Goal: Task Accomplishment & Management: Use online tool/utility

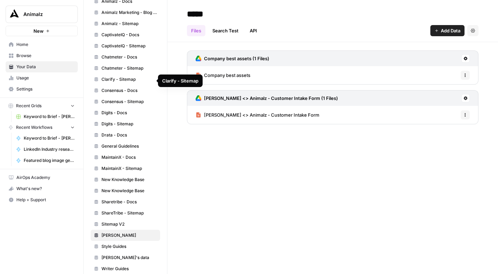
scroll to position [234, 0]
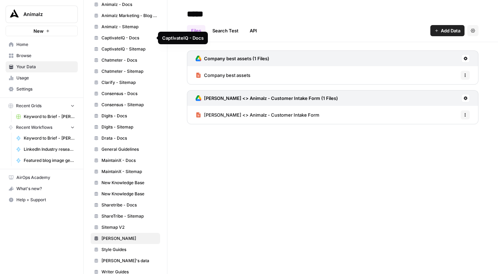
click at [117, 37] on span "CaptivateIQ - Docs" at bounding box center [128, 38] width 55 height 6
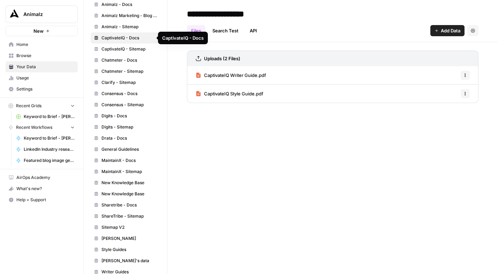
click at [118, 47] on span "CaptivateIQ - Sitemap" at bounding box center [128, 49] width 55 height 6
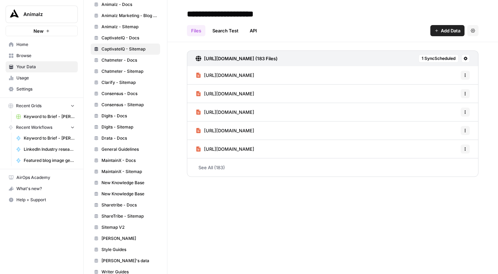
click at [429, 56] on span "1 Sync Scheduled" at bounding box center [438, 58] width 34 height 6
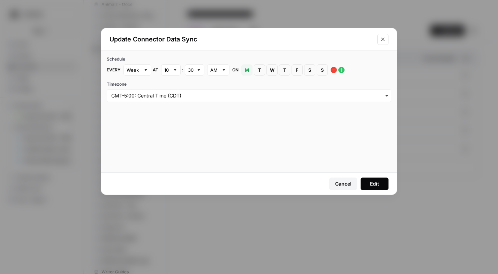
click at [381, 37] on icon "Close modal" at bounding box center [383, 40] width 6 height 6
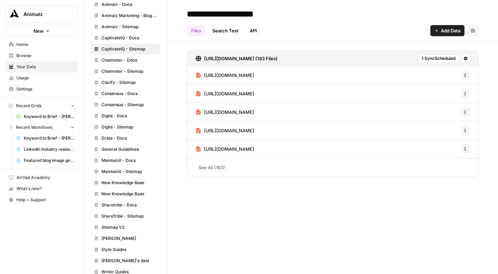
click at [125, 39] on span "CaptivateIQ - Docs" at bounding box center [128, 38] width 55 height 6
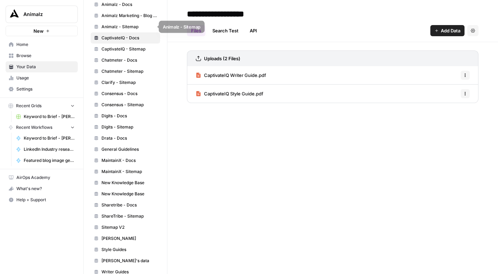
click at [124, 26] on span "Animalz - Sitemap" at bounding box center [128, 27] width 55 height 6
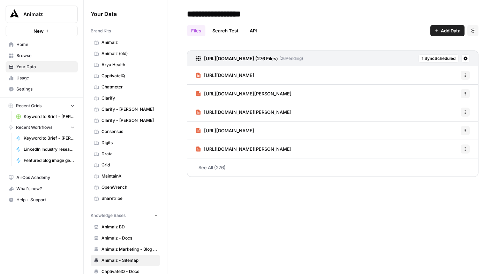
click at [51, 139] on span "Keyword to Brief - [PERSON_NAME] Code" at bounding box center [49, 138] width 51 height 6
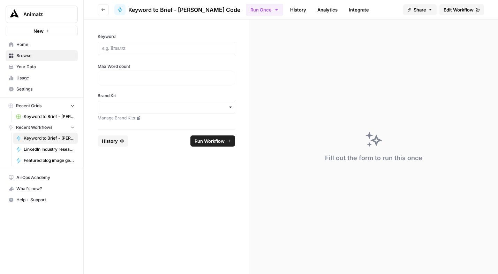
drag, startPoint x: 284, startPoint y: 9, endPoint x: 285, endPoint y: 13, distance: 3.6
click at [286, 9] on link "History" at bounding box center [298, 9] width 24 height 11
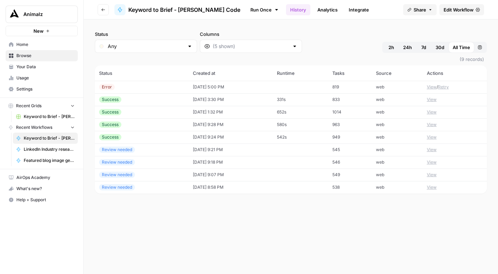
click at [429, 88] on button "View" at bounding box center [431, 87] width 10 height 6
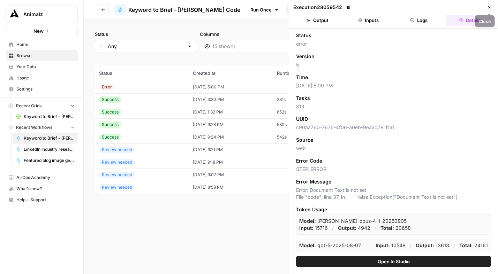
click at [486, 7] on button "Close" at bounding box center [488, 7] width 9 height 9
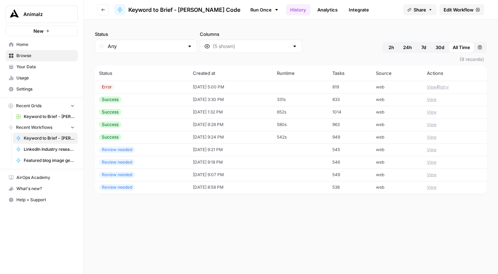
click at [461, 10] on span "Edit Workflow" at bounding box center [458, 9] width 30 height 7
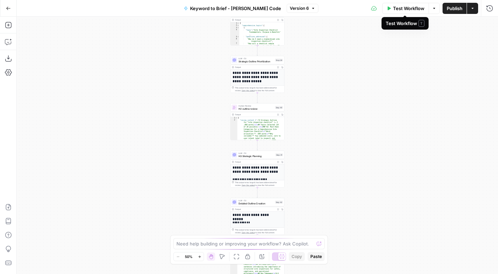
click at [432, 7] on icon "button" at bounding box center [434, 8] width 4 height 4
click at [358, 122] on div "Workflow Set Inputs Inputs Power Agent Analyze SERP for Target Keyword Step 1 O…" at bounding box center [257, 145] width 481 height 257
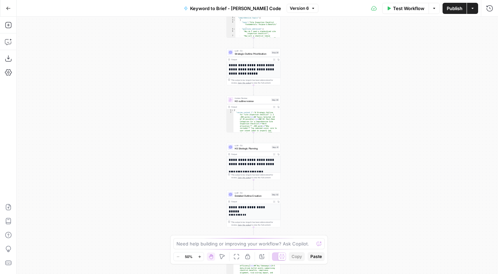
drag, startPoint x: 333, startPoint y: 147, endPoint x: 301, endPoint y: 53, distance: 98.9
click at [301, 53] on div "Workflow Set Inputs Inputs Power Agent Analyze SERP for Target Keyword Step 1 O…" at bounding box center [257, 145] width 481 height 257
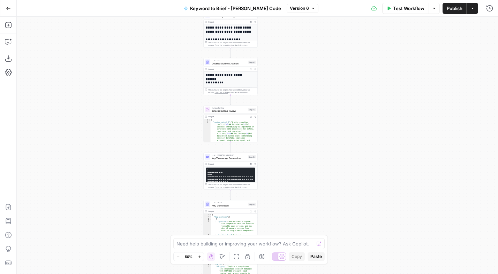
drag, startPoint x: 309, startPoint y: 166, endPoint x: 324, endPoint y: 84, distance: 83.4
click at [323, 85] on div "Workflow Set Inputs Inputs Power Agent Analyze SERP for Target Keyword Step 1 O…" at bounding box center [257, 145] width 481 height 257
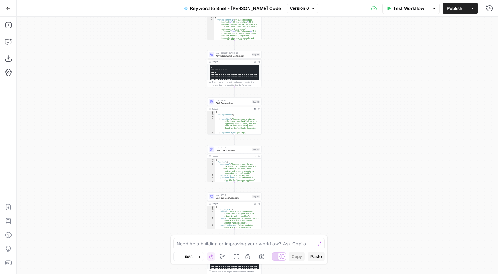
drag, startPoint x: 322, startPoint y: 99, endPoint x: 326, endPoint y: 76, distance: 23.0
click at [321, 70] on div "Workflow Set Inputs Inputs Power Agent Analyze SERP for Target Keyword Step 1 O…" at bounding box center [257, 145] width 481 height 257
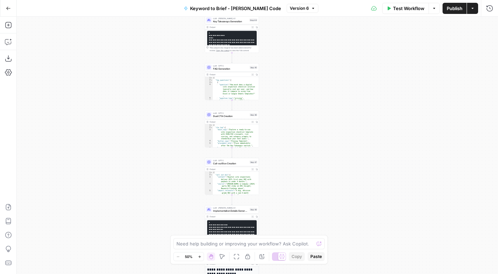
drag, startPoint x: 322, startPoint y: 167, endPoint x: 323, endPoint y: 50, distance: 117.4
click at [323, 50] on div "Workflow Set Inputs Inputs Power Agent Analyze SERP for Target Keyword Step 1 O…" at bounding box center [257, 145] width 481 height 257
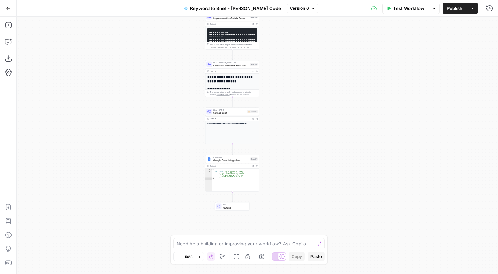
drag, startPoint x: 314, startPoint y: 169, endPoint x: 311, endPoint y: 121, distance: 47.8
click at [311, 121] on div "Workflow Set Inputs Inputs Power Agent Analyze SERP for Target Keyword Step 1 O…" at bounding box center [257, 145] width 481 height 257
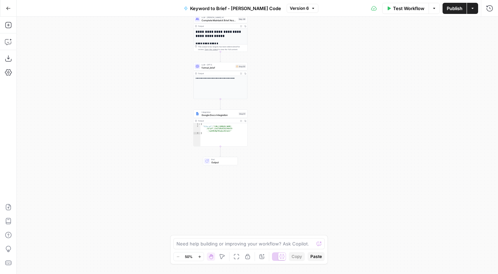
drag, startPoint x: 315, startPoint y: 181, endPoint x: 303, endPoint y: 136, distance: 46.8
click at [303, 136] on div "Workflow Set Inputs Inputs Power Agent Analyze SERP for Target Keyword Step 1 O…" at bounding box center [257, 145] width 481 height 257
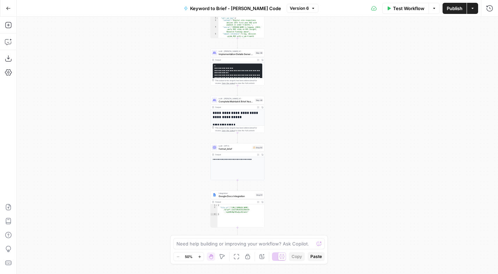
drag, startPoint x: 291, startPoint y: 85, endPoint x: 295, endPoint y: 142, distance: 57.0
click at [295, 142] on div "Workflow Set Inputs Inputs Power Agent Analyze SERP for Target Keyword Step 1 O…" at bounding box center [257, 145] width 481 height 257
click at [241, 117] on h1 "**********" at bounding box center [236, 115] width 47 height 8
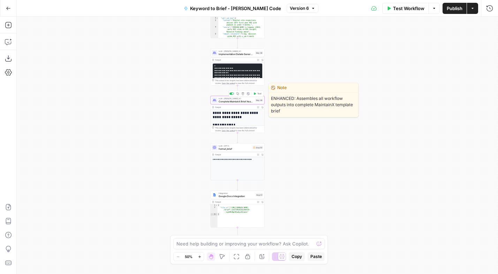
click at [234, 100] on span "Complete MaintainX Brief Assembly" at bounding box center [235, 101] width 35 height 3
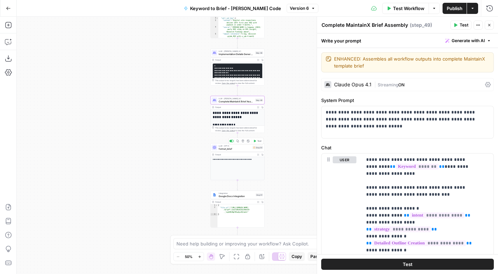
click at [233, 148] on span "format_brief" at bounding box center [234, 148] width 32 height 3
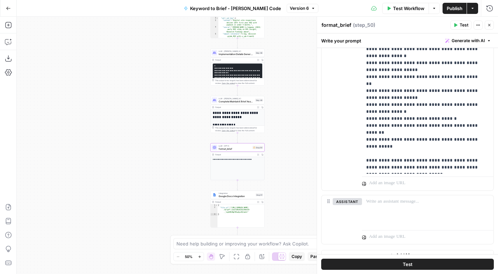
scroll to position [242, 0]
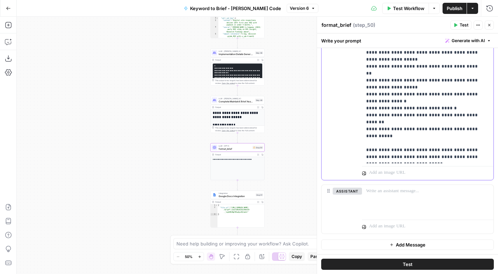
click at [410, 159] on p "**********" at bounding box center [425, 25] width 118 height 272
drag, startPoint x: 410, startPoint y: 159, endPoint x: 366, endPoint y: 158, distance: 43.6
click at [366, 158] on p "**********" at bounding box center [425, 25] width 118 height 272
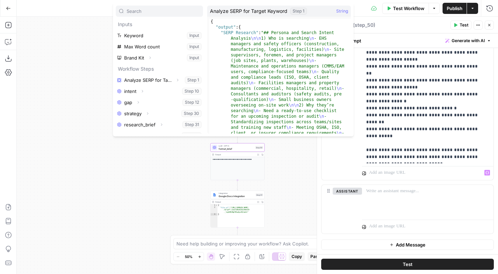
scroll to position [164, 0]
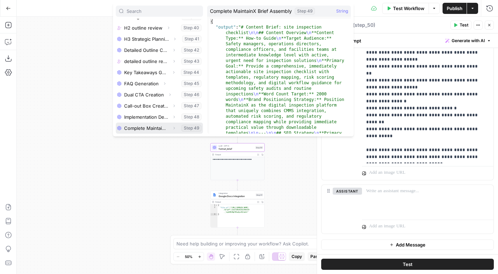
click at [172, 128] on icon "button" at bounding box center [174, 128] width 4 height 4
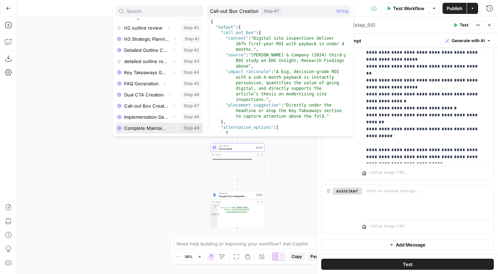
scroll to position [175, 0]
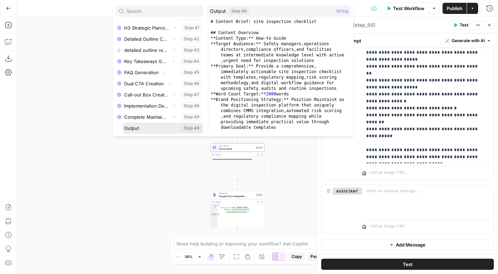
click at [141, 128] on button "Select variable Output" at bounding box center [163, 128] width 80 height 11
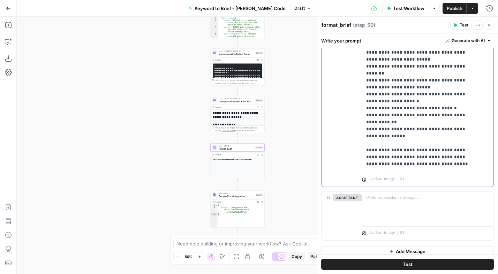
scroll to position [33, 0]
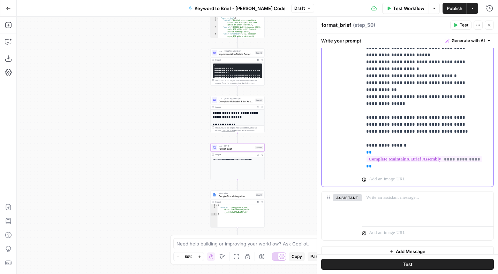
click at [416, 136] on p "**********" at bounding box center [422, 9] width 113 height 307
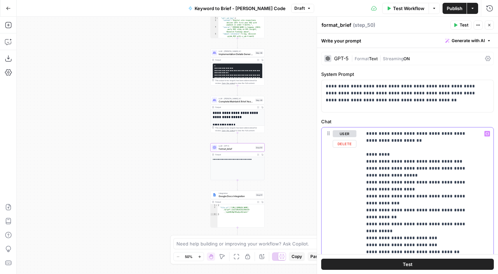
scroll to position [0, 0]
click at [451, 7] on span "Publish" at bounding box center [454, 8] width 16 height 7
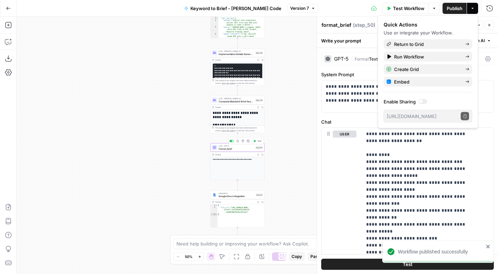
click at [258, 141] on span "Test" at bounding box center [259, 141] width 4 height 3
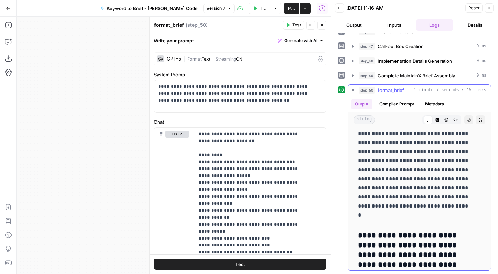
scroll to position [2216, 0]
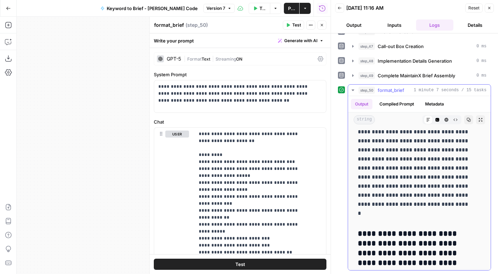
click at [351, 89] on icon "button" at bounding box center [353, 90] width 6 height 6
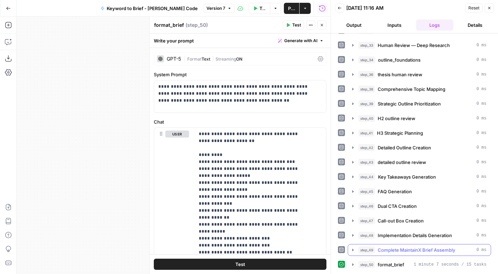
click at [353, 249] on icon "button" at bounding box center [353, 250] width 6 height 6
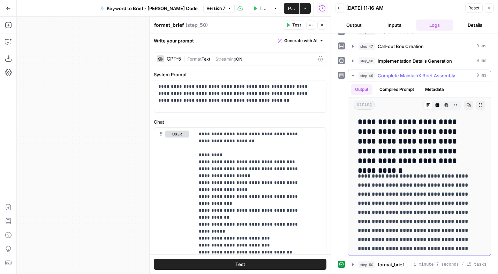
scroll to position [2759, 0]
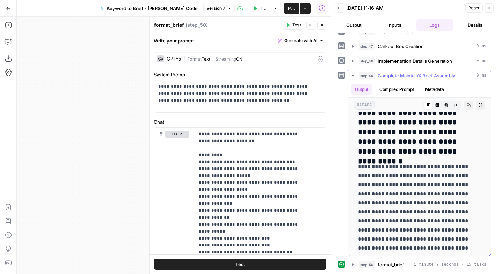
click at [351, 75] on icon "button" at bounding box center [353, 76] width 6 height 6
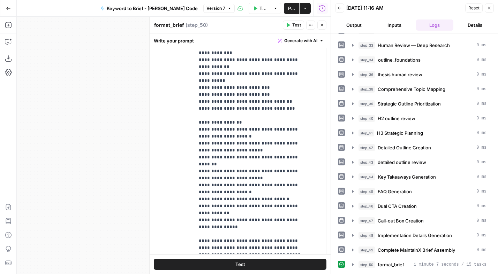
scroll to position [248, 0]
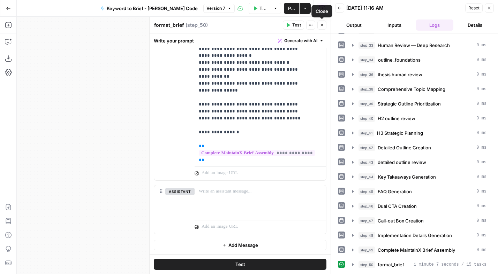
drag, startPoint x: 322, startPoint y: 24, endPoint x: 326, endPoint y: 25, distance: 4.0
click at [322, 24] on icon "button" at bounding box center [322, 25] width 2 height 2
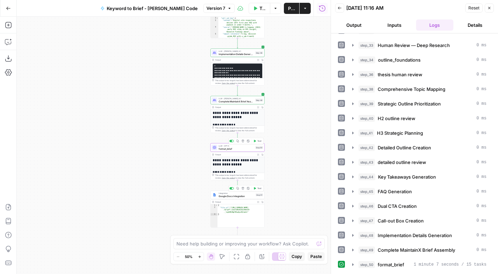
click at [259, 188] on span "Test" at bounding box center [259, 188] width 4 height 3
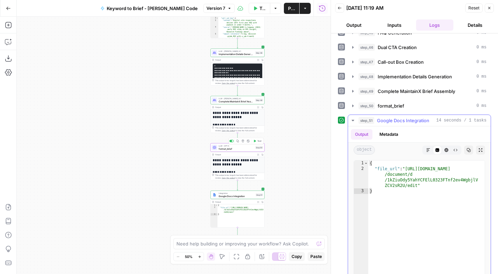
scroll to position [260, 0]
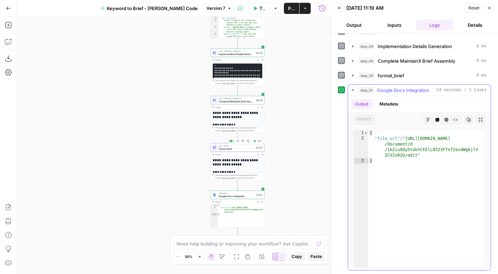
click at [398, 103] on button "Metadata" at bounding box center [388, 104] width 27 height 10
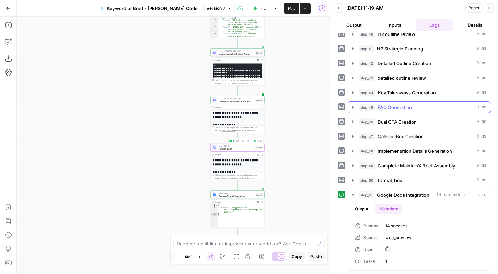
scroll to position [155, 0]
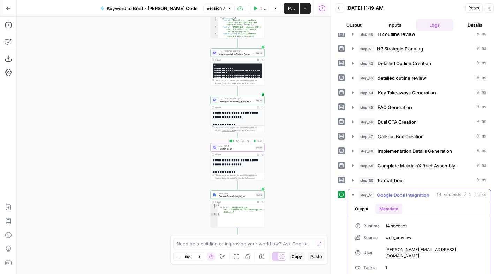
drag, startPoint x: 362, startPoint y: 210, endPoint x: 382, endPoint y: 150, distance: 63.0
click at [362, 210] on button "Output" at bounding box center [362, 209] width 22 height 10
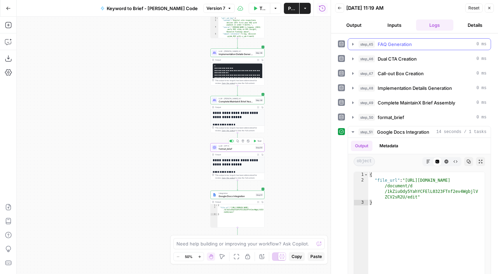
scroll to position [260, 0]
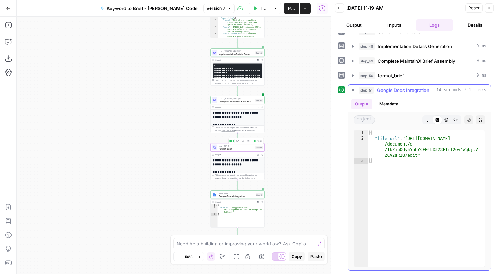
type textarea "**********"
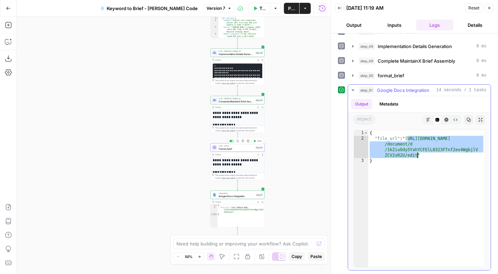
drag, startPoint x: 408, startPoint y: 139, endPoint x: 416, endPoint y: 153, distance: 16.4
click at [416, 153] on div "{ "file_url" : "https://docs.google.com /document/d /1kZiuOdy5YahYCFElL0323FTnf…" at bounding box center [426, 204] width 116 height 148
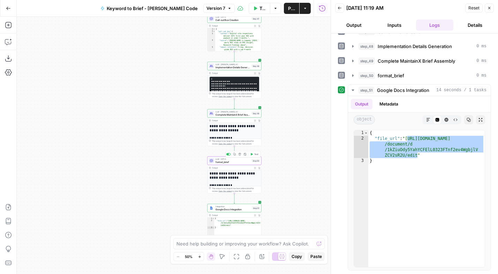
drag, startPoint x: 297, startPoint y: 105, endPoint x: 289, endPoint y: 200, distance: 95.4
click at [290, 201] on div "Workflow Set Inputs Inputs Power Agent Analyze SERP for Target Keyword Step 1 O…" at bounding box center [174, 145] width 314 height 257
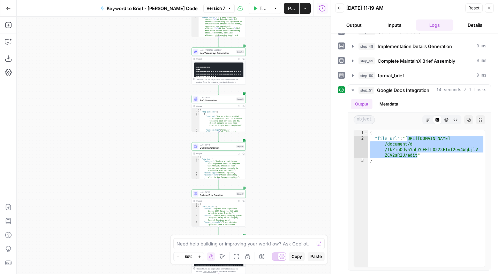
drag, startPoint x: 281, startPoint y: 95, endPoint x: 263, endPoint y: 144, distance: 51.6
click at [267, 212] on div "Workflow Set Inputs Inputs Power Agent Analyze SERP for Target Keyword Step 1 O…" at bounding box center [174, 145] width 314 height 257
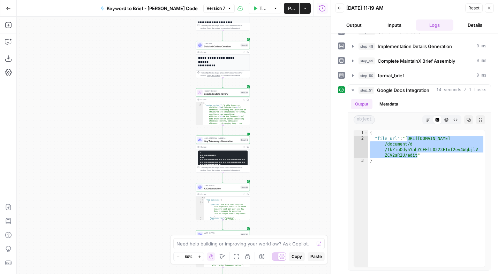
drag, startPoint x: 274, startPoint y: 149, endPoint x: 270, endPoint y: 180, distance: 30.6
click at [268, 190] on div "Workflow Set Inputs Inputs Power Agent Analyze SERP for Target Keyword Step 1 O…" at bounding box center [174, 145] width 314 height 257
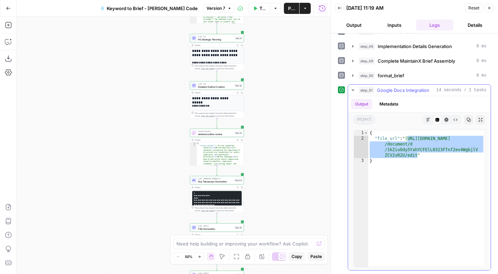
click at [354, 90] on icon "button" at bounding box center [353, 90] width 6 height 6
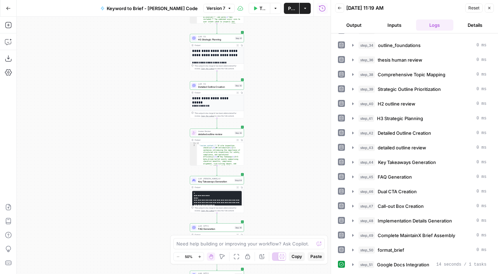
scroll to position [0, 0]
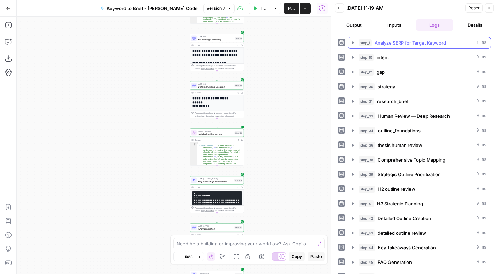
click at [353, 44] on icon "button" at bounding box center [353, 43] width 6 height 6
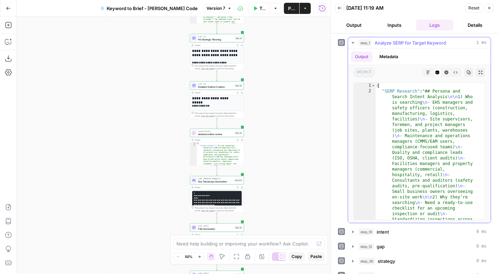
click at [353, 44] on icon "button" at bounding box center [352, 42] width 2 height 1
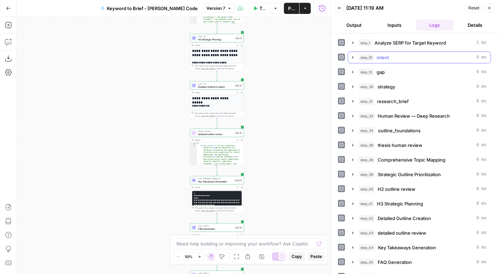
click at [351, 56] on icon "button" at bounding box center [353, 58] width 6 height 6
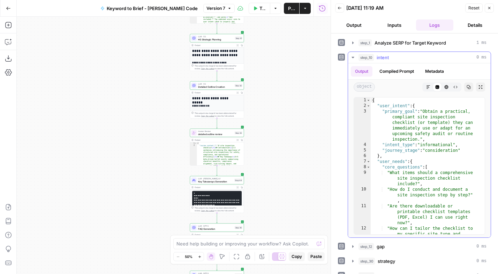
click at [351, 56] on icon "button" at bounding box center [353, 58] width 6 height 6
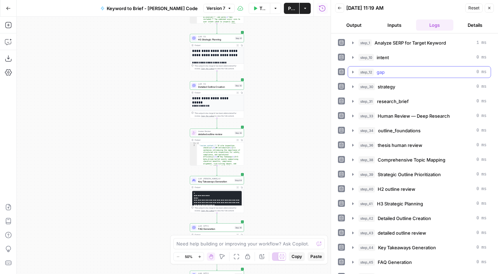
click at [351, 74] on icon "button" at bounding box center [353, 72] width 6 height 6
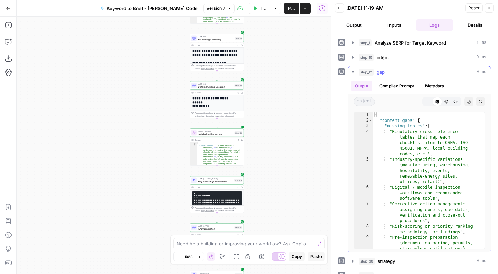
click at [351, 74] on icon "button" at bounding box center [353, 72] width 6 height 6
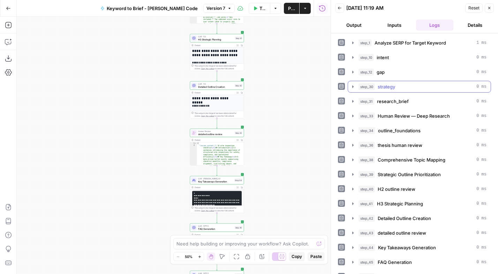
click at [352, 87] on icon "button" at bounding box center [353, 87] width 6 height 6
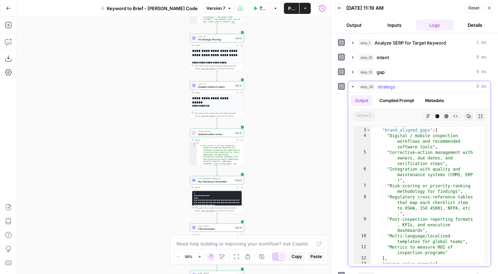
scroll to position [15, 0]
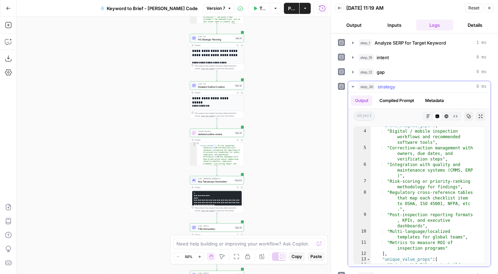
click at [354, 87] on icon "button" at bounding box center [353, 87] width 6 height 6
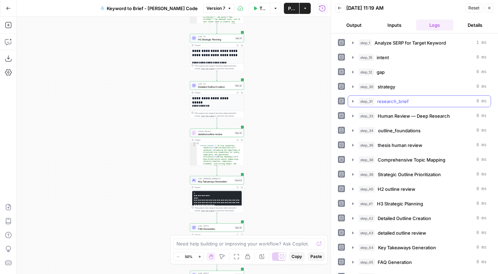
click at [353, 101] on icon "button" at bounding box center [352, 101] width 1 height 2
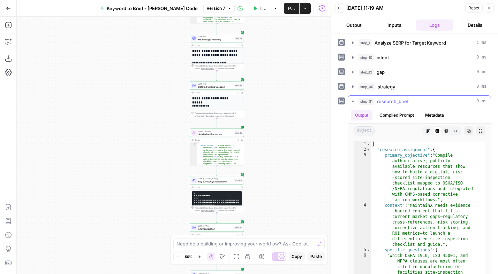
click at [353, 101] on icon "button" at bounding box center [352, 101] width 2 height 1
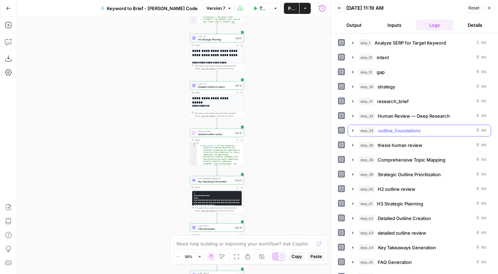
click at [353, 130] on icon "button" at bounding box center [353, 131] width 6 height 6
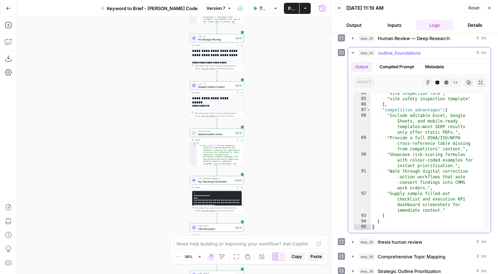
scroll to position [79, 0]
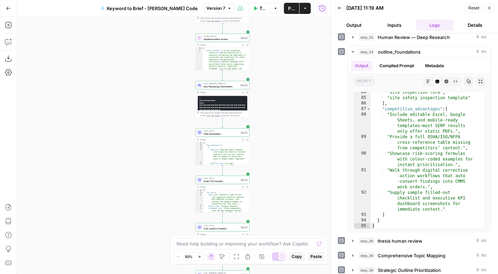
drag, startPoint x: 276, startPoint y: 151, endPoint x: 282, endPoint y: 76, distance: 75.5
click at [282, 75] on div "Workflow Set Inputs Inputs Power Agent Analyze SERP for Target Keyword Step 1 O…" at bounding box center [174, 145] width 314 height 257
click at [226, 150] on div "{ "faq_questions" : [ { "question" : "How much does a digital site inspection c…" at bounding box center [225, 158] width 44 height 33
type textarea "**********"
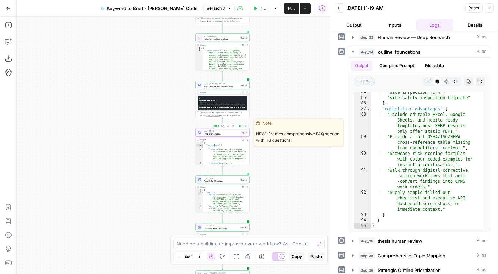
click at [224, 136] on div "LLM · GPT-5 FAQ Generation Step 45 Copy step Delete step Edit Note Test" at bounding box center [222, 133] width 54 height 8
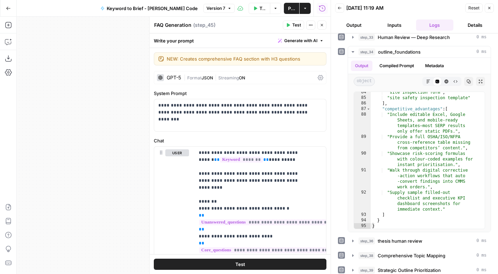
drag, startPoint x: 322, startPoint y: 25, endPoint x: 329, endPoint y: 28, distance: 7.7
click at [322, 25] on icon "button" at bounding box center [322, 25] width 2 height 2
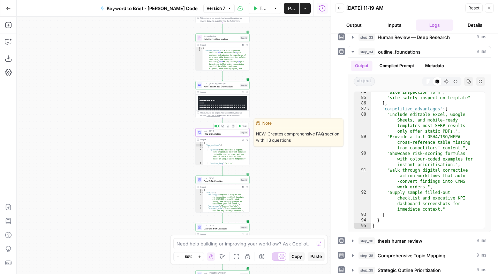
click at [221, 131] on span "LLM · GPT-5" at bounding box center [220, 131] width 35 height 3
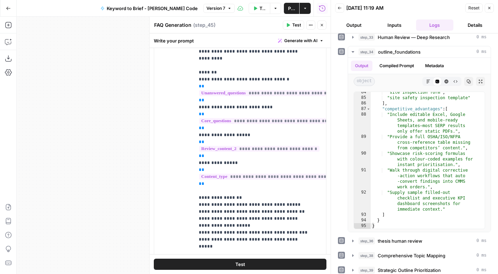
scroll to position [0, 0]
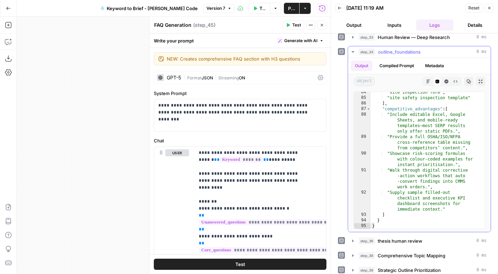
click at [352, 52] on icon "button" at bounding box center [352, 51] width 2 height 1
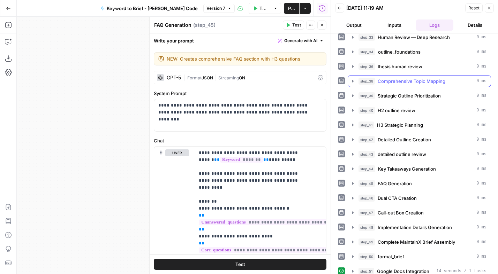
click at [352, 81] on icon "button" at bounding box center [352, 81] width 1 height 2
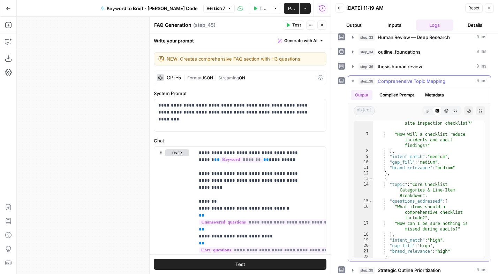
scroll to position [48, 0]
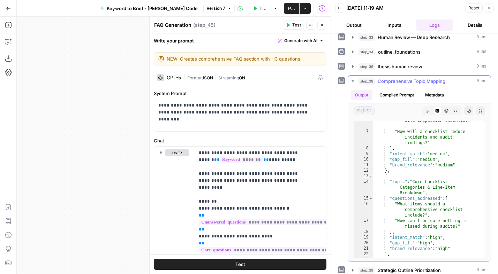
click at [353, 81] on icon "button" at bounding box center [352, 80] width 2 height 1
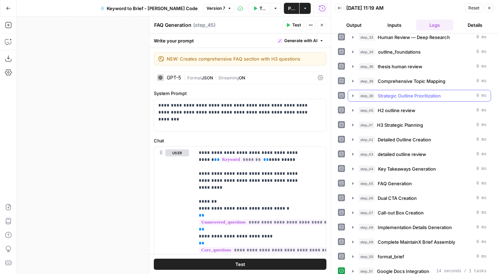
click at [351, 94] on icon "button" at bounding box center [353, 96] width 6 height 6
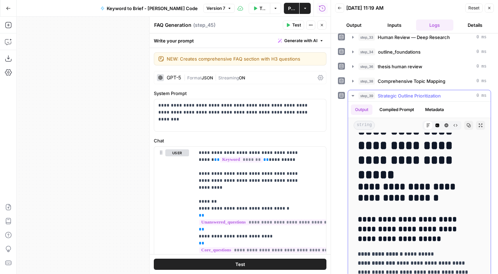
scroll to position [62, 0]
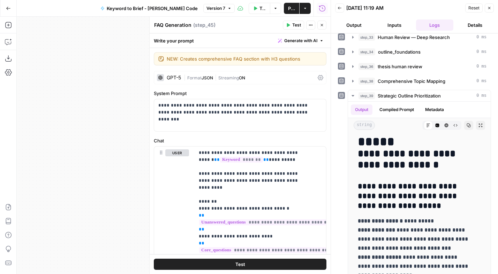
click at [321, 23] on icon "button" at bounding box center [321, 25] width 4 height 4
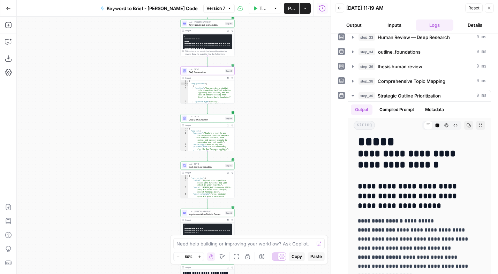
drag, startPoint x: 154, startPoint y: 183, endPoint x: 139, endPoint y: 121, distance: 63.5
click at [139, 121] on div "Workflow Set Inputs Inputs Power Agent Analyze SERP for Target Keyword Step 1 O…" at bounding box center [174, 145] width 314 height 257
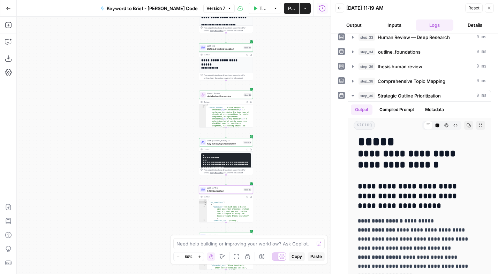
drag, startPoint x: 148, startPoint y: 138, endPoint x: 156, endPoint y: 207, distance: 69.8
click at [159, 236] on div "Workflow Set Inputs Inputs Power Agent Analyze SERP for Target Keyword Step 1 O…" at bounding box center [174, 145] width 314 height 257
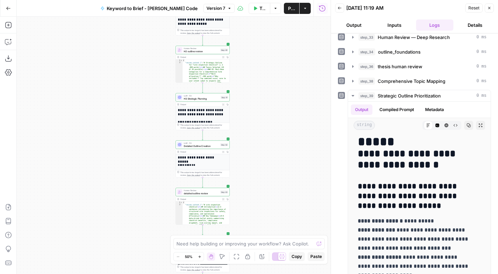
drag, startPoint x: 154, startPoint y: 113, endPoint x: 137, endPoint y: 197, distance: 86.2
click at [137, 197] on div "Workflow Set Inputs Inputs Power Agent Analyze SERP for Target Keyword Step 1 O…" at bounding box center [174, 145] width 314 height 257
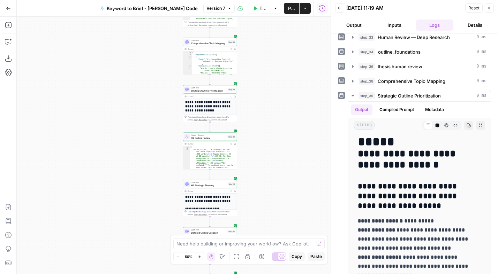
drag, startPoint x: 141, startPoint y: 134, endPoint x: 141, endPoint y: 190, distance: 56.1
click at [141, 190] on div "Workflow Set Inputs Inputs Power Agent Analyze SERP for Target Keyword Step 1 O…" at bounding box center [174, 145] width 314 height 257
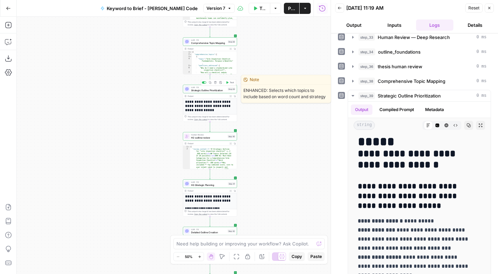
click at [207, 90] on span "Strategic Outline Prioritization" at bounding box center [208, 89] width 35 height 3
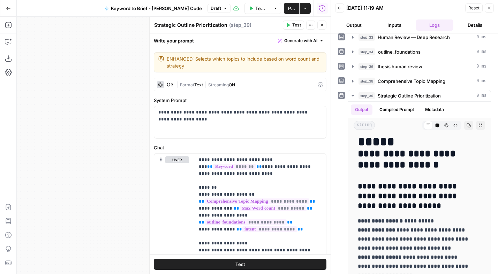
click at [200, 25] on textarea "Strategic Outline Prioritization" at bounding box center [190, 25] width 73 height 7
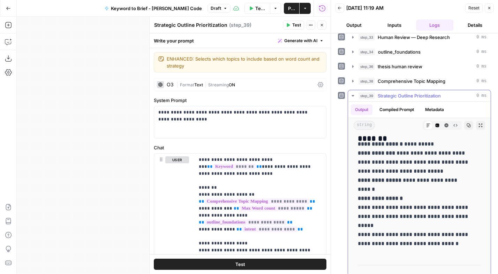
scroll to position [900, 0]
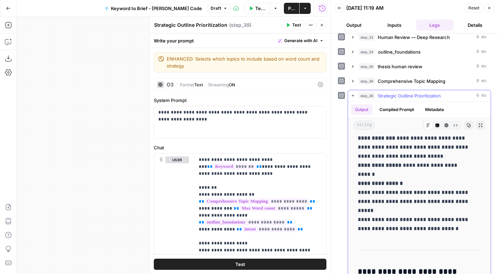
click at [464, 128] on button "Copy" at bounding box center [468, 125] width 9 height 9
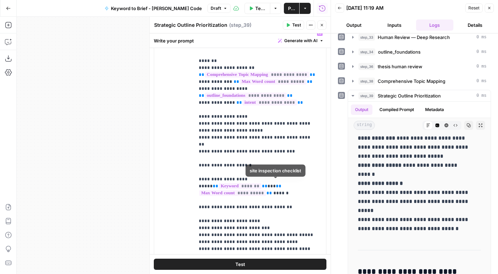
scroll to position [0, 0]
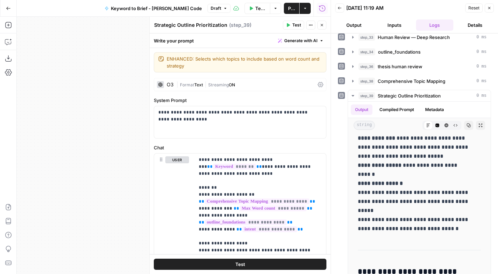
click at [170, 86] on div "O3" at bounding box center [170, 84] width 7 height 5
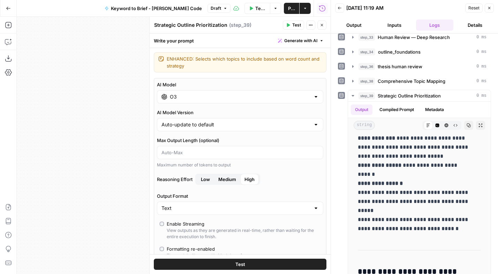
click at [189, 100] on input "O3" at bounding box center [240, 96] width 140 height 7
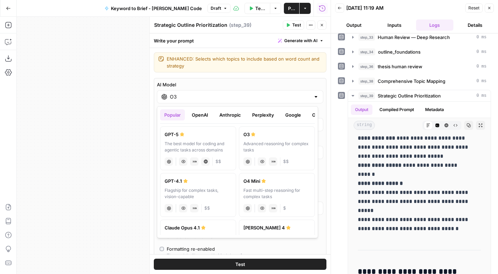
click at [188, 229] on div "Claude Opus 4.1" at bounding box center [197, 227] width 67 height 7
type input "Claude Opus 4.1"
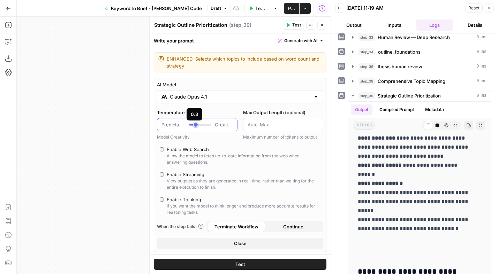
drag, startPoint x: 200, startPoint y: 124, endPoint x: 194, endPoint y: 125, distance: 6.0
click at [194, 125] on div at bounding box center [200, 125] width 22 height 2
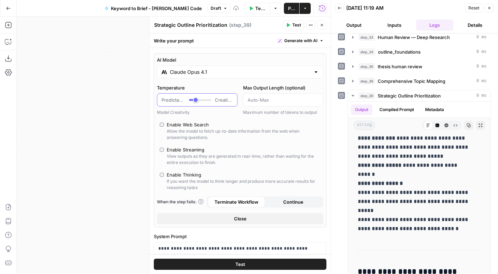
scroll to position [25, 0]
type input "*"
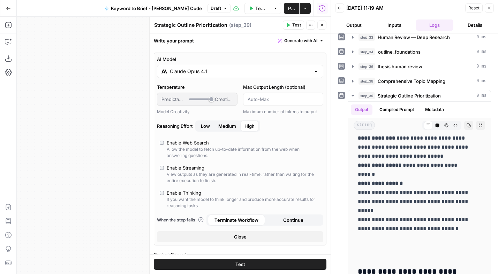
click at [226, 123] on span "Medium" at bounding box center [227, 126] width 18 height 7
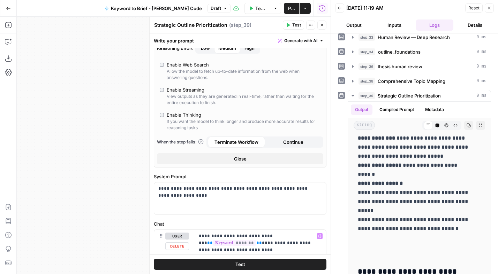
scroll to position [0, 0]
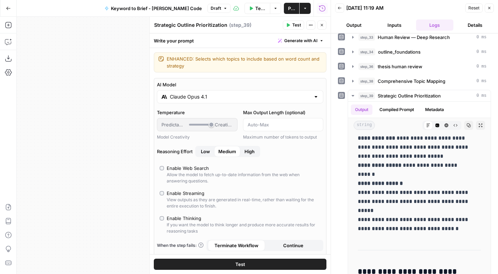
click at [294, 25] on span "Test" at bounding box center [296, 25] width 9 height 6
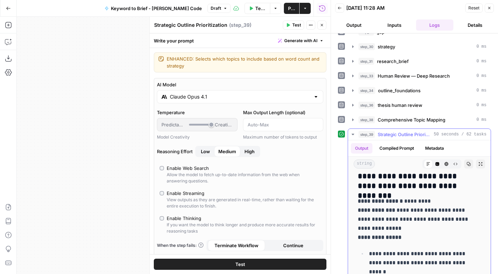
scroll to position [456, 0]
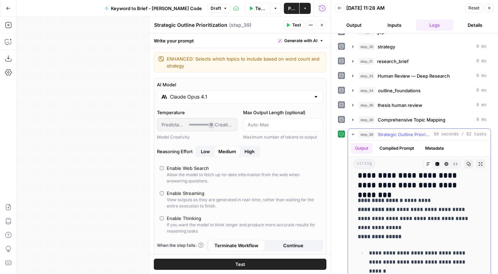
click at [466, 165] on icon "button" at bounding box center [468, 164] width 4 height 4
click at [314, 98] on div "Claude Opus 4.1" at bounding box center [240, 96] width 166 height 13
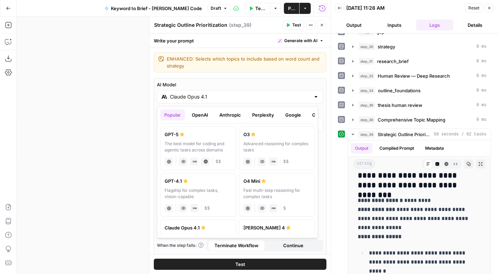
click at [187, 142] on div "The best model for coding and agentic tasks across domains" at bounding box center [197, 147] width 67 height 13
type input "GPT-5"
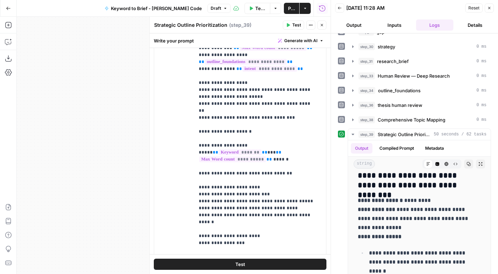
scroll to position [424, 0]
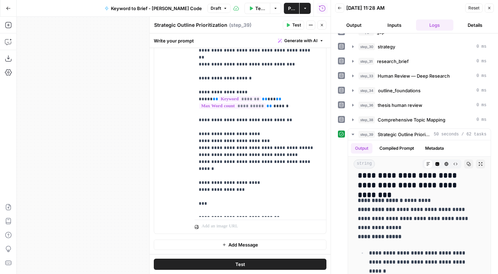
click at [297, 25] on span "Test" at bounding box center [296, 25] width 9 height 6
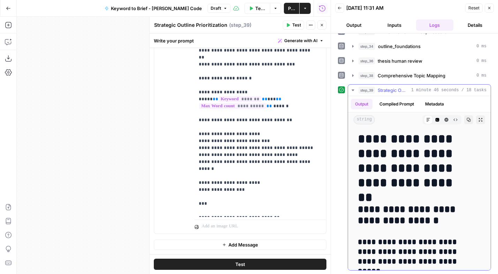
scroll to position [0, 0]
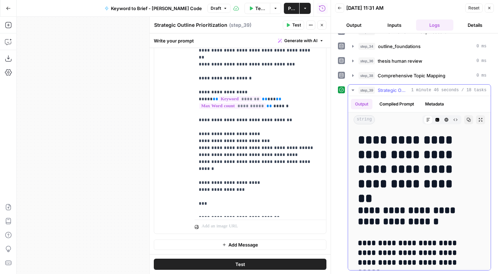
click at [467, 119] on icon "button" at bounding box center [469, 120] width 4 height 4
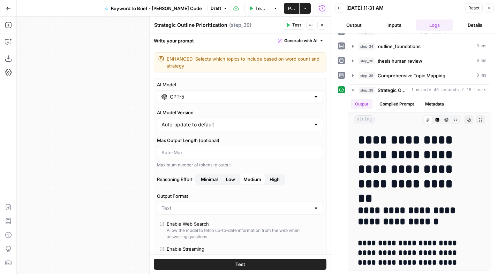
click at [313, 98] on div at bounding box center [316, 96] width 6 height 7
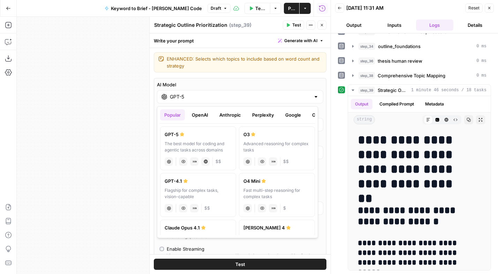
click at [224, 115] on button "Anthropic" at bounding box center [230, 114] width 30 height 11
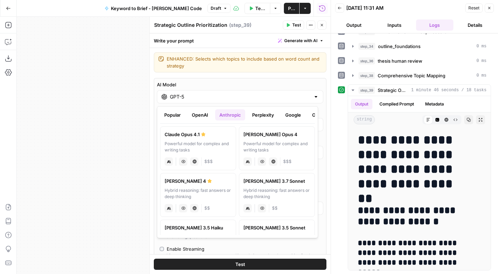
click at [203, 143] on div "Powerful model for complex and writing tasks" at bounding box center [197, 147] width 67 height 13
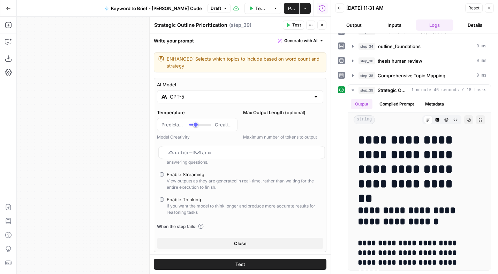
type input "Claude Opus 4.1"
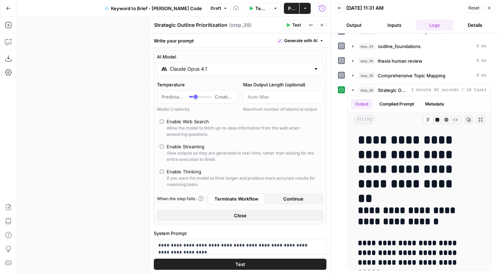
scroll to position [29, 0]
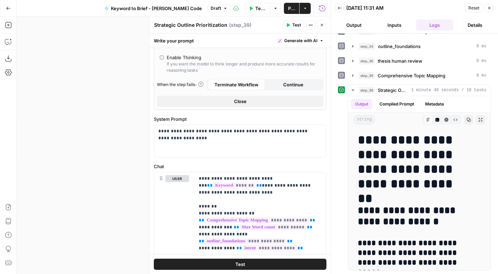
scroll to position [168, 0]
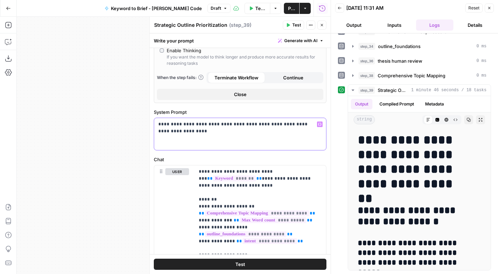
click at [209, 129] on p "**********" at bounding box center [237, 128] width 158 height 14
click at [235, 269] on button "Test" at bounding box center [240, 264] width 172 height 11
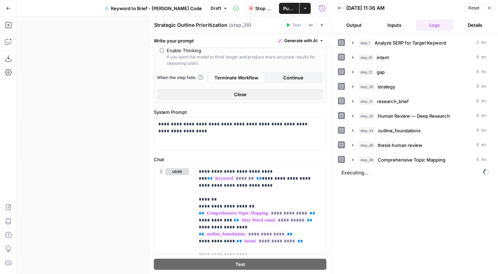
click at [321, 25] on icon "button" at bounding box center [322, 25] width 2 height 2
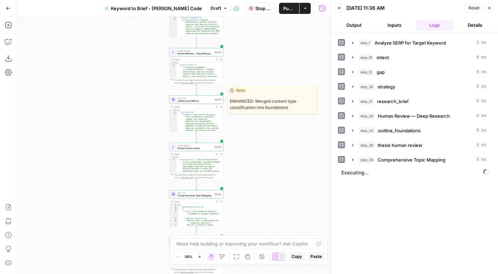
click at [198, 98] on span "LLM · O3" at bounding box center [194, 98] width 35 height 3
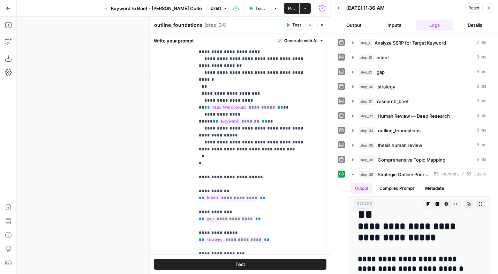
scroll to position [172, 0]
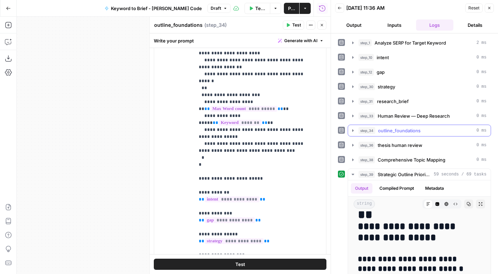
click at [353, 132] on icon "button" at bounding box center [353, 131] width 6 height 6
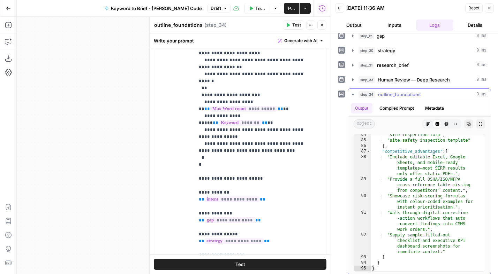
scroll to position [64, 0]
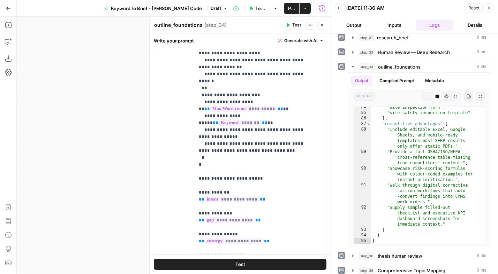
click at [322, 24] on icon "button" at bounding box center [321, 25] width 4 height 4
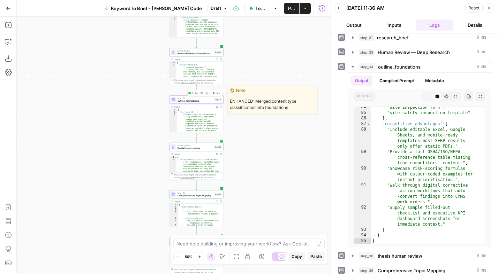
click at [194, 102] on span "outline_foundations" at bounding box center [194, 100] width 35 height 3
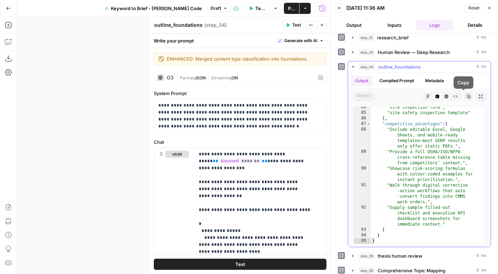
click at [466, 97] on icon "button" at bounding box center [468, 96] width 4 height 4
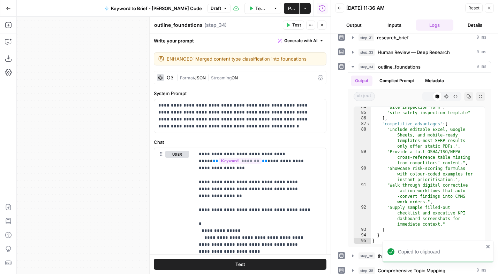
click at [174, 74] on div "O3 | Format JSON | Streaming ON" at bounding box center [240, 77] width 172 height 13
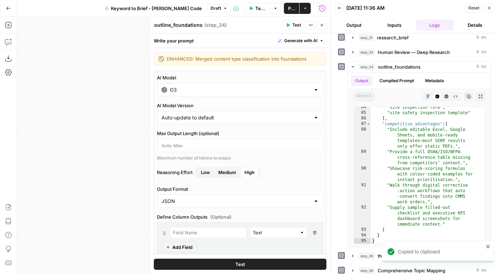
click at [219, 90] on input "O3" at bounding box center [240, 89] width 140 height 7
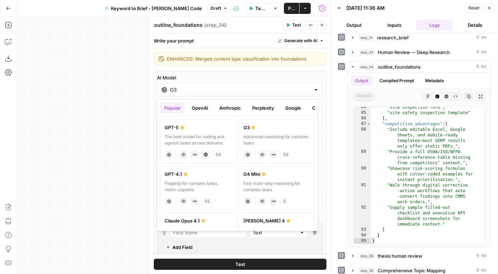
click at [233, 107] on button "Anthropic" at bounding box center [230, 107] width 30 height 11
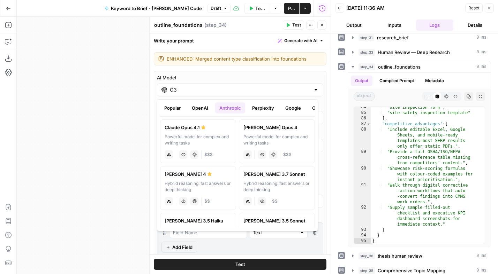
click at [218, 140] on div "Powerful model for complex and writing tasks" at bounding box center [197, 140] width 67 height 13
type input "Claude Opus 4.1"
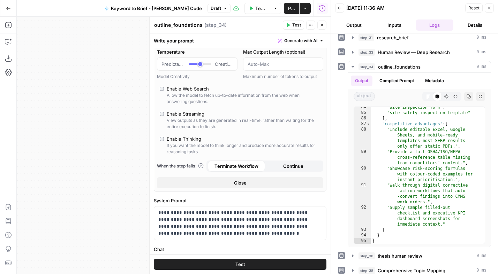
scroll to position [57, 0]
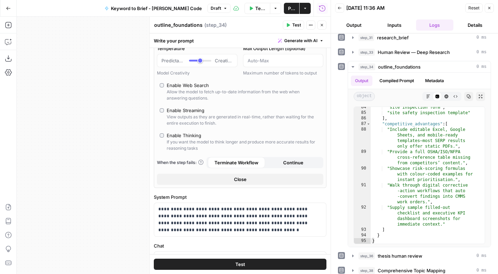
click at [183, 134] on div "Enable Thinking" at bounding box center [184, 135] width 34 height 7
type input "*"
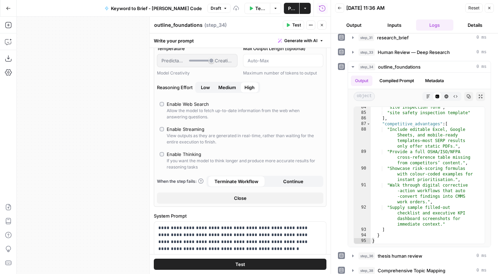
click at [230, 88] on span "Medium" at bounding box center [227, 87] width 18 height 7
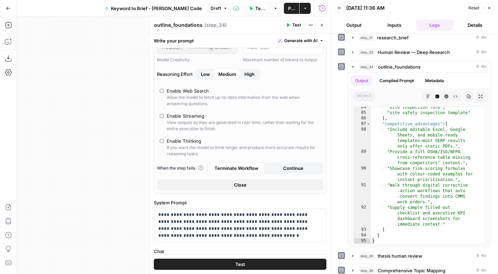
scroll to position [70, 0]
click at [297, 25] on span "Test" at bounding box center [296, 25] width 9 height 6
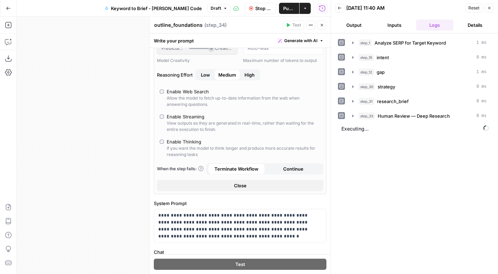
click at [322, 25] on icon "button" at bounding box center [322, 25] width 2 height 2
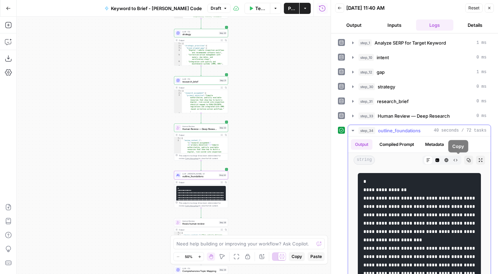
click at [466, 160] on icon "button" at bounding box center [468, 160] width 4 height 4
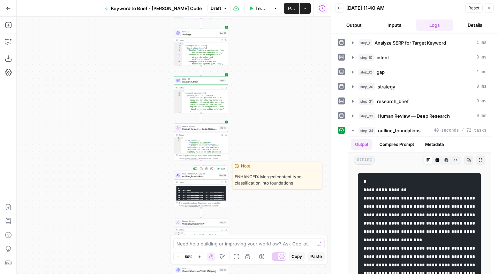
click at [202, 175] on span "outline_foundations" at bounding box center [199, 176] width 35 height 3
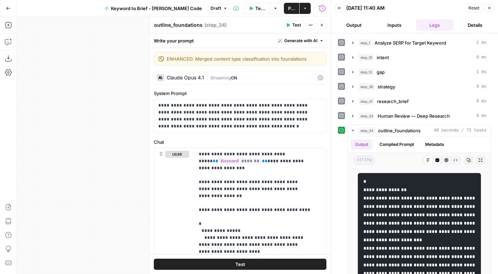
click at [207, 77] on span "|" at bounding box center [208, 77] width 3 height 7
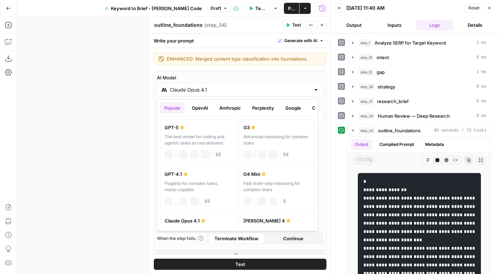
click at [199, 84] on div "Claude Opus 4.1" at bounding box center [240, 89] width 166 height 13
click at [174, 132] on label "GPT-5 The best model for coding and agentic tasks across domains chat Vision Ca…" at bounding box center [198, 142] width 76 height 44
click at [208, 137] on div "The best model for coding and agentic tasks across domains" at bounding box center [197, 140] width 67 height 13
type input "GPT-5"
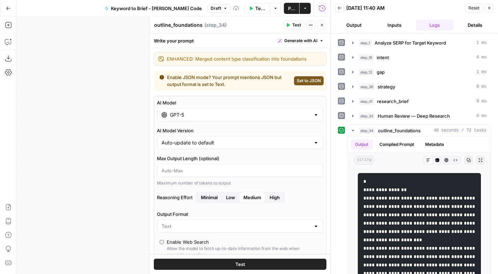
click at [230, 131] on label "AI Model Version" at bounding box center [240, 130] width 166 height 7
click at [230, 139] on input "Auto-update to default" at bounding box center [235, 142] width 149 height 7
type input "Auto-update to default"
click at [131, 130] on div "Workflow Set Inputs Inputs Power Agent Analyze SERP for Target Keyword Step 1 O…" at bounding box center [174, 145] width 314 height 257
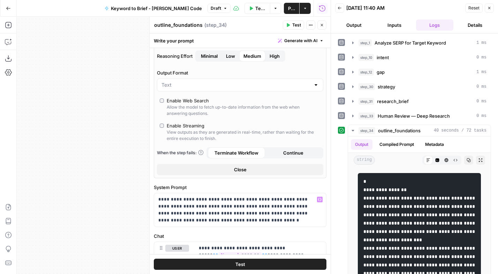
scroll to position [0, 0]
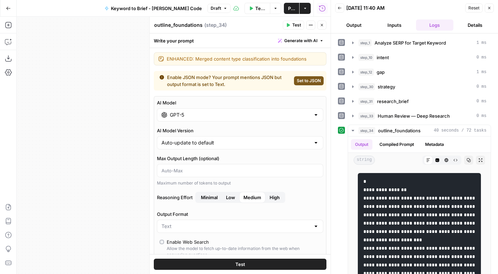
click at [292, 25] on button "Test" at bounding box center [293, 25] width 21 height 9
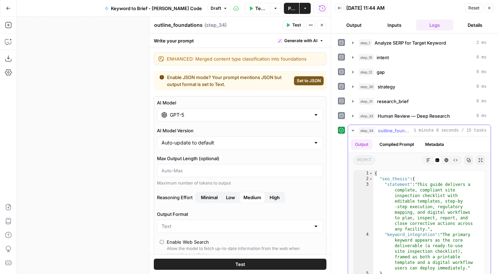
click at [465, 163] on button "Copy" at bounding box center [468, 160] width 9 height 9
click at [313, 115] on div at bounding box center [316, 114] width 6 height 7
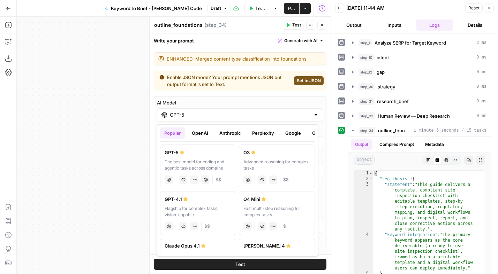
click at [229, 131] on button "Anthropic" at bounding box center [230, 133] width 30 height 11
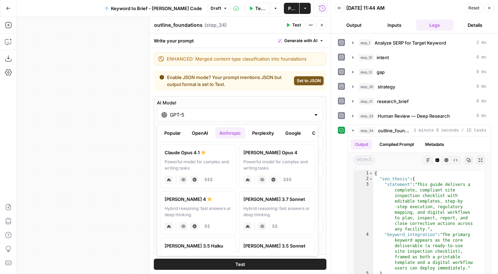
click at [203, 160] on div "Powerful model for complex and writing tasks" at bounding box center [197, 165] width 67 height 13
type input "Claude Opus 4.1"
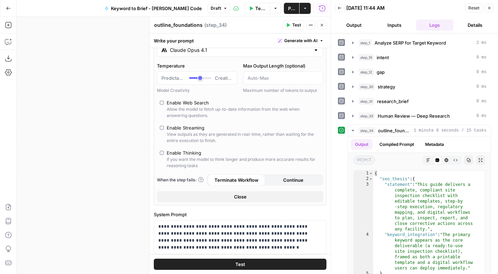
scroll to position [40, 0]
click at [179, 153] on div "Enable Thinking" at bounding box center [184, 152] width 34 height 7
type input "*"
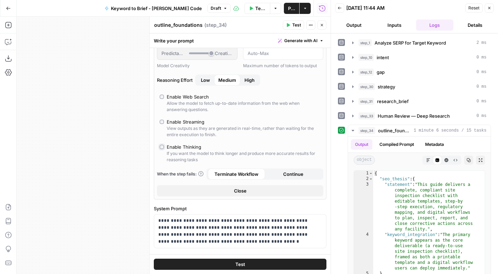
scroll to position [66, 0]
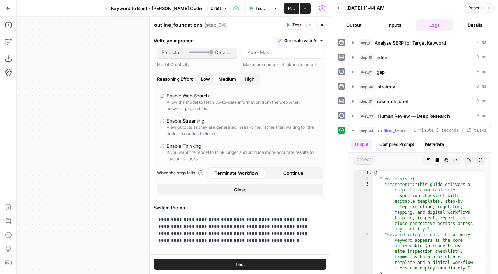
click at [354, 129] on icon "button" at bounding box center [353, 131] width 6 height 6
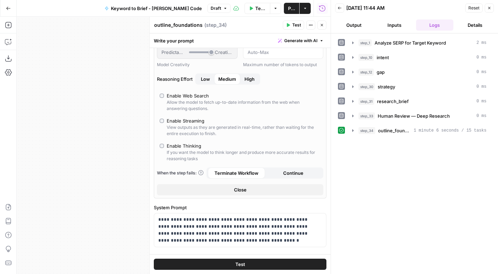
click at [319, 24] on button "Close" at bounding box center [321, 25] width 9 height 9
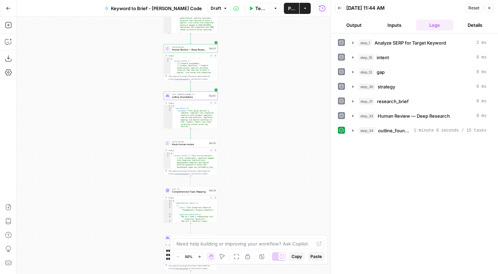
drag, startPoint x: 267, startPoint y: 162, endPoint x: 256, endPoint y: 81, distance: 81.6
click at [256, 81] on div "Workflow Set Inputs Inputs Power Agent Analyze SERP for Target Keyword Step 1 O…" at bounding box center [174, 145] width 314 height 257
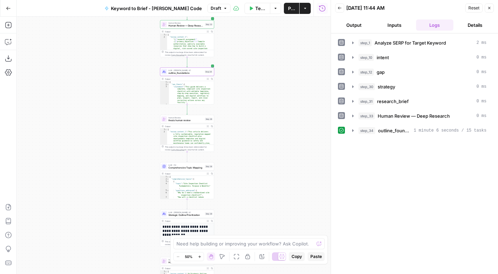
drag, startPoint x: 254, startPoint y: 143, endPoint x: 252, endPoint y: 131, distance: 11.3
click at [252, 131] on div "Workflow Set Inputs Inputs Power Agent Analyze SERP for Target Keyword Step 1 O…" at bounding box center [174, 145] width 314 height 257
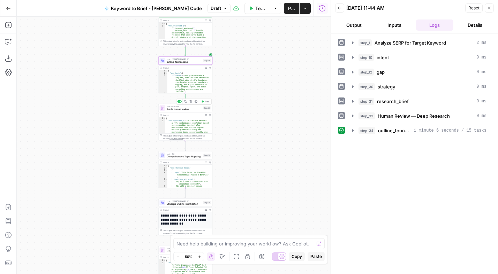
click at [204, 102] on button "Test" at bounding box center [205, 101] width 11 height 5
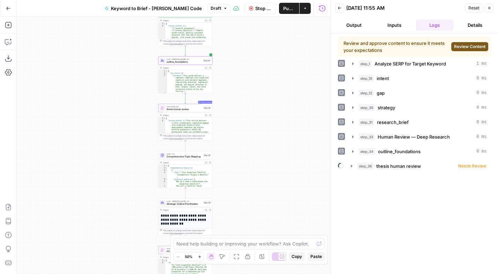
click at [467, 46] on span "Review Content" at bounding box center [469, 47] width 31 height 6
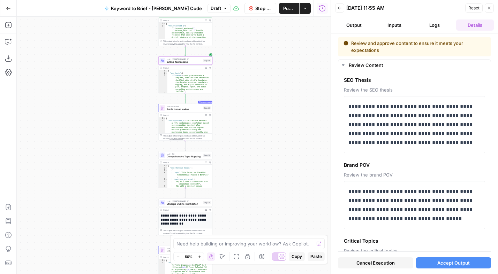
click at [452, 263] on span "Accept Output" at bounding box center [453, 263] width 32 height 7
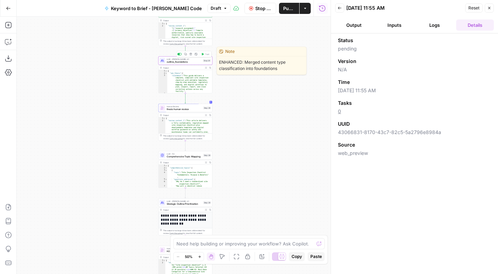
click at [200, 60] on span "LLM · [PERSON_NAME] 4.1" at bounding box center [184, 59] width 35 height 3
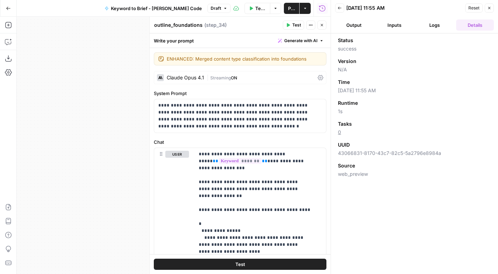
click at [323, 24] on icon "button" at bounding box center [321, 25] width 4 height 4
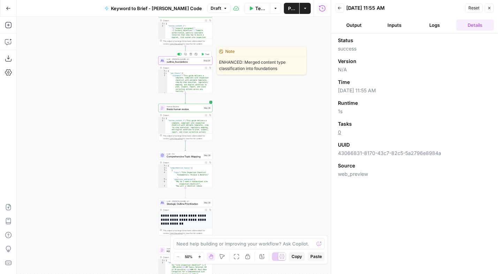
click at [206, 55] on span "Test" at bounding box center [207, 54] width 4 height 3
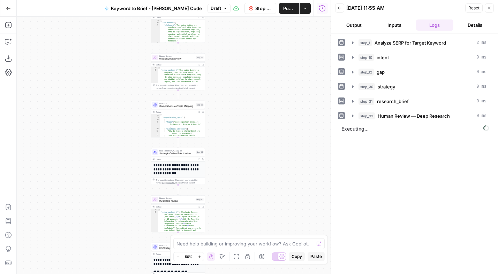
drag, startPoint x: 251, startPoint y: 188, endPoint x: 243, endPoint y: 138, distance: 51.0
click at [243, 138] on div "Workflow Set Inputs Inputs Power Agent Analyze SERP for Target Keyword Step 1 O…" at bounding box center [174, 145] width 314 height 257
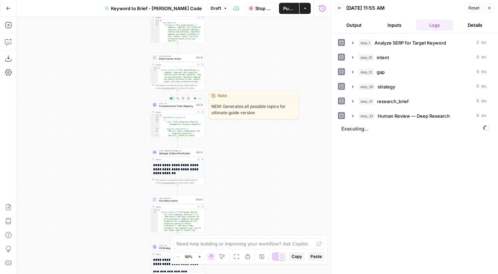
click at [176, 107] on span "Comprehensive Topic Mapping" at bounding box center [176, 106] width 35 height 3
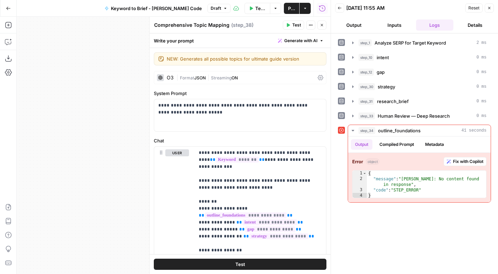
click at [321, 26] on icon "button" at bounding box center [321, 25] width 4 height 4
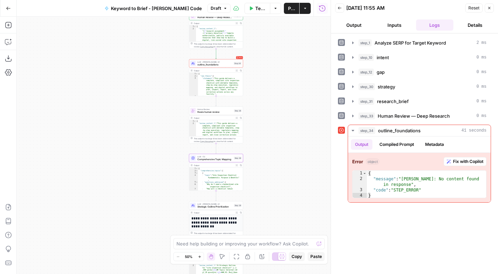
drag, startPoint x: 218, startPoint y: 96, endPoint x: 252, endPoint y: 142, distance: 56.6
click at [256, 148] on div "Workflow Set Inputs Inputs Power Agent Analyze SERP for Target Keyword Step 1 O…" at bounding box center [174, 145] width 314 height 257
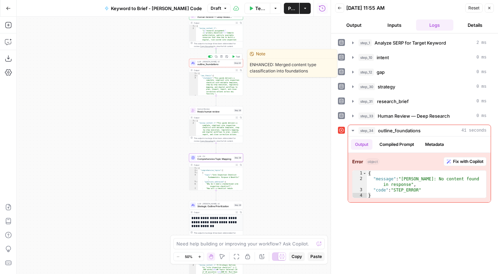
click at [214, 63] on span "outline_foundations" at bounding box center [214, 64] width 35 height 3
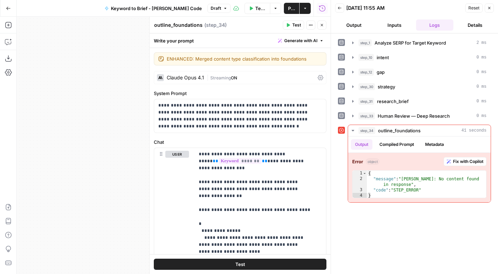
click at [229, 77] on span "Streaming" at bounding box center [220, 77] width 21 height 5
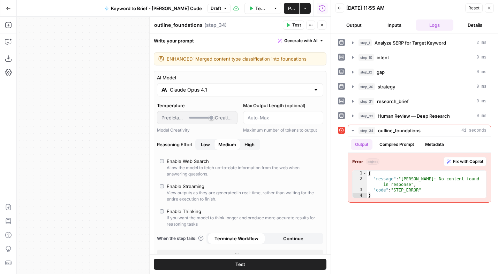
click at [321, 26] on icon "button" at bounding box center [321, 25] width 4 height 4
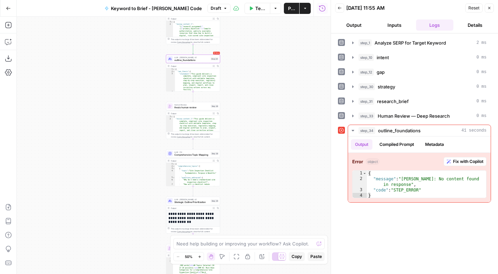
drag, startPoint x: 272, startPoint y: 79, endPoint x: 253, endPoint y: 72, distance: 20.5
click at [253, 72] on div "Workflow Set Inputs Inputs Power Agent Analyze SERP for Target Keyword Step 1 O…" at bounding box center [174, 145] width 314 height 257
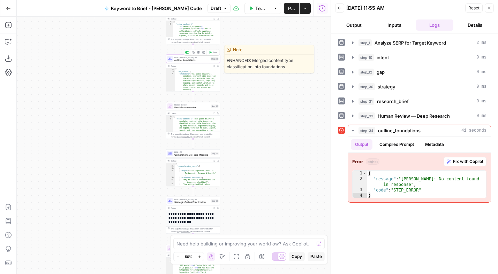
click at [206, 59] on span "outline_foundations" at bounding box center [191, 60] width 35 height 3
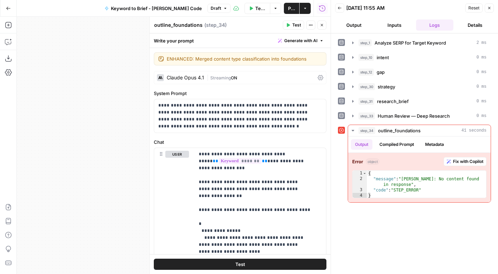
click at [297, 27] on span "Test" at bounding box center [296, 25] width 9 height 6
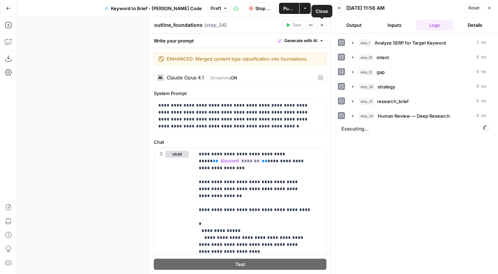
click at [317, 27] on button "Close" at bounding box center [321, 25] width 9 height 9
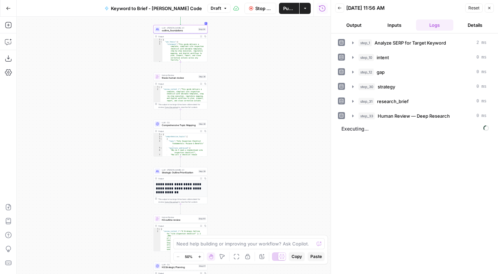
drag, startPoint x: 98, startPoint y: 155, endPoint x: 85, endPoint y: 129, distance: 29.8
click at [85, 129] on div "Workflow Set Inputs Inputs Power Agent Analyze SERP for Target Keyword Step 1 O…" at bounding box center [174, 145] width 314 height 257
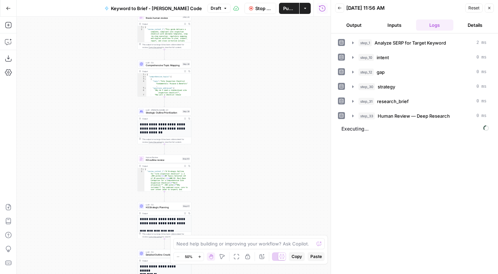
drag, startPoint x: 290, startPoint y: 168, endPoint x: 275, endPoint y: 125, distance: 45.7
click at [275, 124] on div "Workflow Set Inputs Inputs Power Agent Analyze SERP for Target Keyword Step 1 O…" at bounding box center [174, 145] width 314 height 257
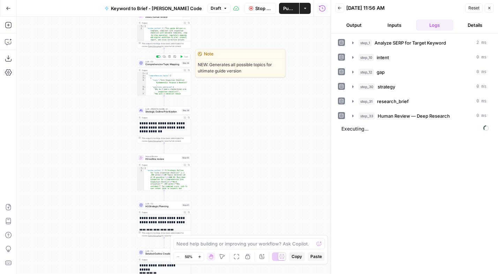
click at [165, 64] on span "Comprehensive Topic Mapping" at bounding box center [162, 64] width 35 height 3
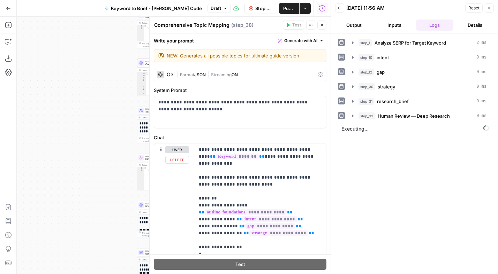
scroll to position [0, 0]
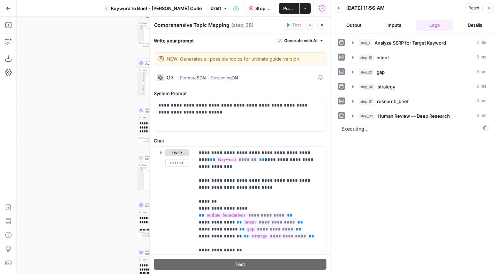
click at [101, 183] on div "Workflow Set Inputs Inputs Power Agent Analyze SERP for Target Keyword Step 1 O…" at bounding box center [174, 145] width 314 height 257
click at [321, 23] on icon "button" at bounding box center [321, 25] width 4 height 4
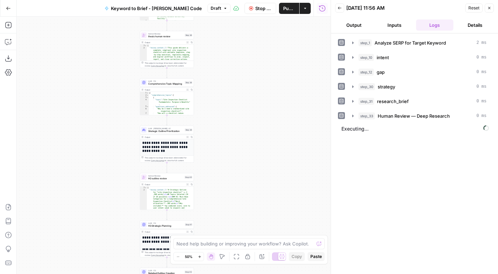
drag, startPoint x: 91, startPoint y: 98, endPoint x: 94, endPoint y: 117, distance: 19.7
click at [94, 117] on div "Workflow Set Inputs Inputs Power Agent Analyze SERP for Target Keyword Step 1 O…" at bounding box center [174, 145] width 314 height 257
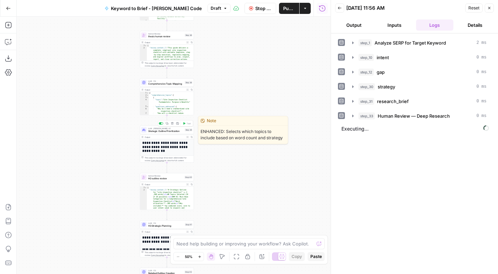
click at [161, 131] on span "Strategic Outline Prioritization" at bounding box center [165, 131] width 35 height 3
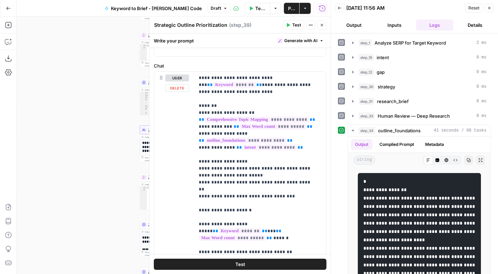
scroll to position [83, 0]
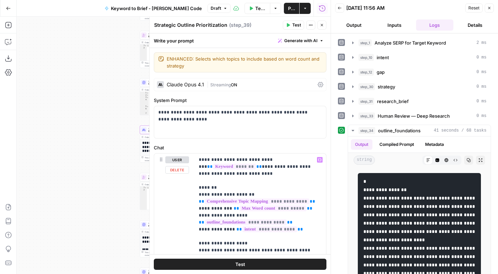
scroll to position [83, 0]
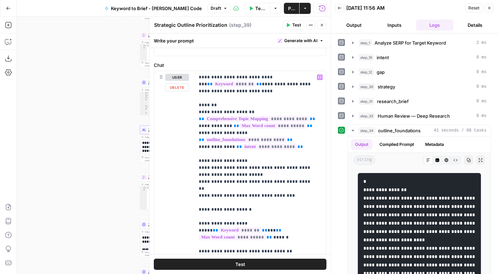
click at [296, 184] on p "**********" at bounding box center [258, 210] width 118 height 272
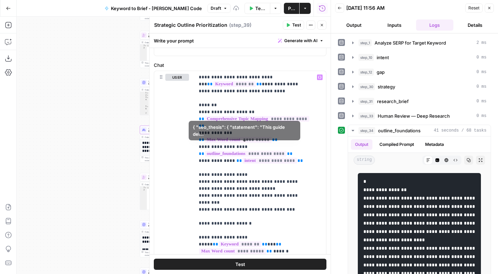
click at [77, 128] on div "Workflow Set Inputs Inputs Power Agent Analyze SERP for Target Keyword Step 1 O…" at bounding box center [174, 145] width 314 height 257
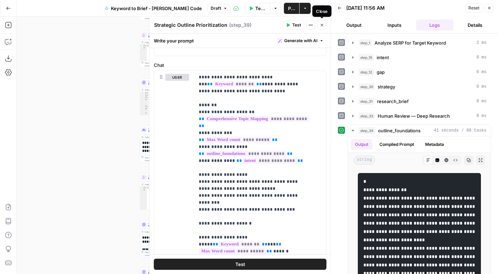
click at [321, 26] on icon "button" at bounding box center [321, 25] width 4 height 4
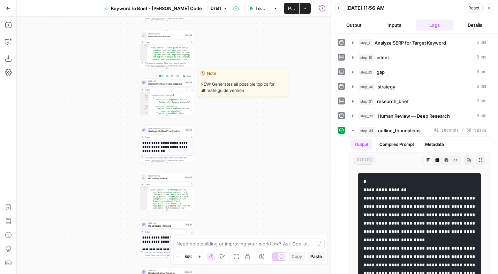
click at [166, 84] on span "Comprehensive Topic Mapping" at bounding box center [165, 83] width 35 height 3
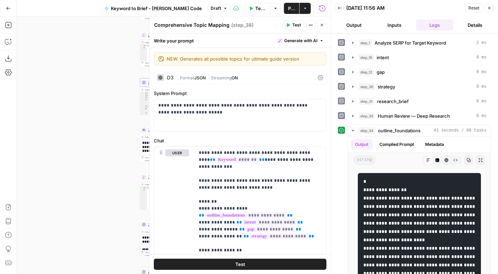
click at [318, 25] on button "Close" at bounding box center [321, 25] width 9 height 9
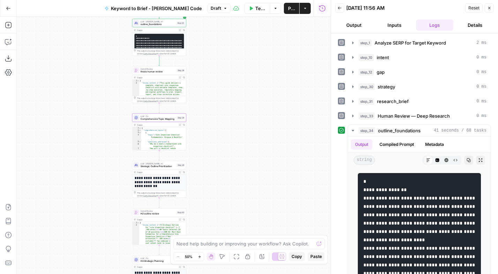
drag, startPoint x: 239, startPoint y: 98, endPoint x: 232, endPoint y: 128, distance: 30.3
click at [232, 128] on div "Workflow Set Inputs Inputs Power Agent Analyze SERP for Target Keyword Step 1 O…" at bounding box center [174, 145] width 314 height 257
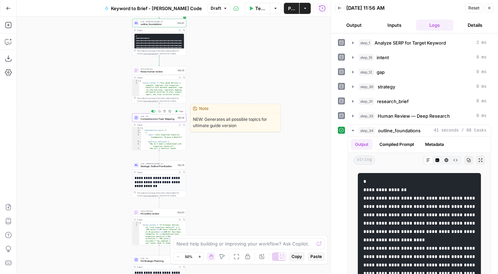
click at [164, 119] on span "Comprehensive Topic Mapping" at bounding box center [157, 118] width 35 height 3
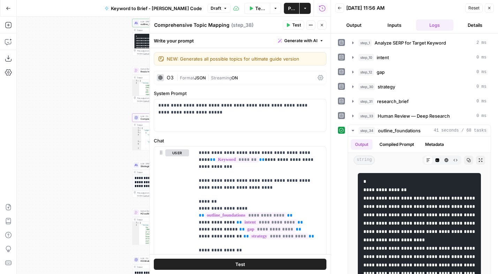
click at [193, 78] on span "Format" at bounding box center [187, 77] width 14 height 5
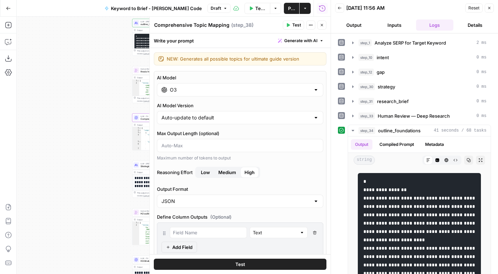
click at [198, 94] on div "O3" at bounding box center [240, 89] width 166 height 13
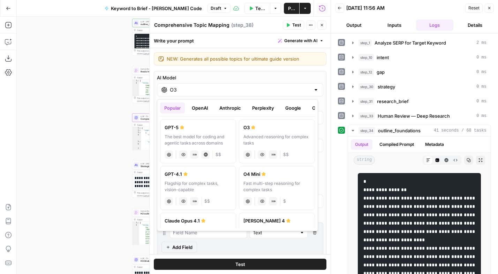
click at [201, 110] on button "OpenAI" at bounding box center [199, 107] width 25 height 11
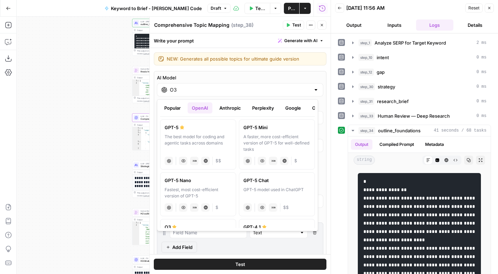
click at [222, 110] on button "Anthropic" at bounding box center [230, 107] width 30 height 11
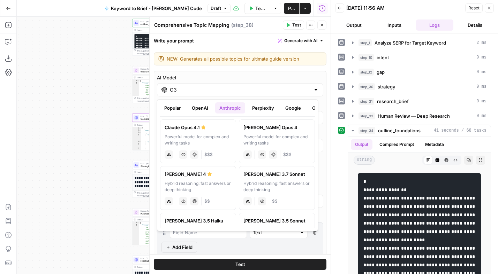
click at [207, 139] on div "Powerful model for complex and writing tasks" at bounding box center [197, 140] width 67 height 13
type input "Claude Opus 4.1"
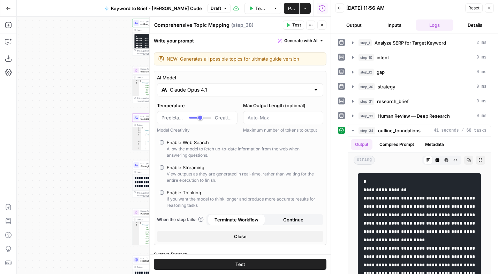
click at [188, 192] on div "Enable Thinking" at bounding box center [184, 192] width 34 height 7
type input "*"
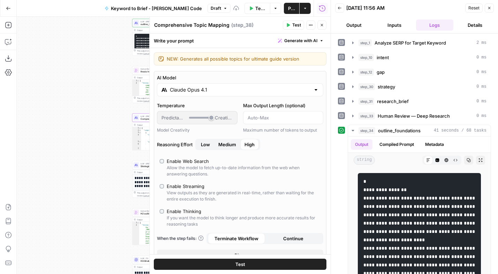
click at [232, 142] on span "Medium" at bounding box center [227, 144] width 18 height 7
drag, startPoint x: 298, startPoint y: 24, endPoint x: 274, endPoint y: 45, distance: 32.1
click at [298, 24] on span "Test" at bounding box center [296, 25] width 9 height 6
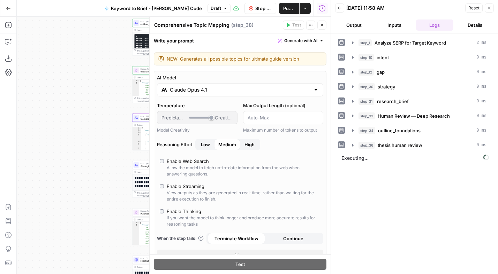
click at [309, 23] on icon "button" at bounding box center [310, 25] width 4 height 4
click at [276, 21] on div "Comprehensive Topic Mapping Comprehensive Topic Mapping ( step_38 ) Test Action…" at bounding box center [240, 25] width 172 height 9
click at [255, 7] on span "Stop Run" at bounding box center [263, 8] width 16 height 7
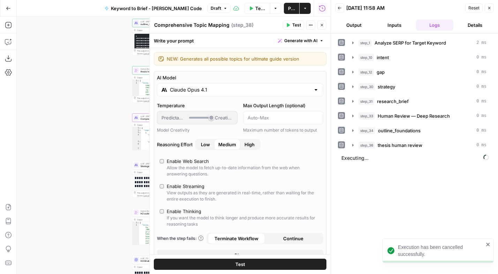
click at [322, 25] on icon "button" at bounding box center [321, 25] width 4 height 4
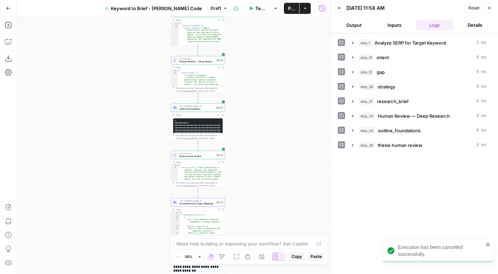
drag, startPoint x: 247, startPoint y: 122, endPoint x: 259, endPoint y: 175, distance: 53.7
click at [259, 175] on div "Workflow Set Inputs Inputs Power Agent Analyze SERP for Target Keyword Step 1 O…" at bounding box center [174, 145] width 314 height 257
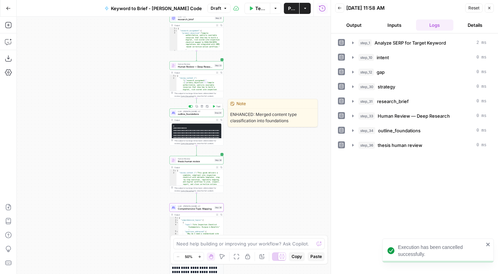
click at [198, 114] on span "outline_foundations" at bounding box center [195, 114] width 35 height 3
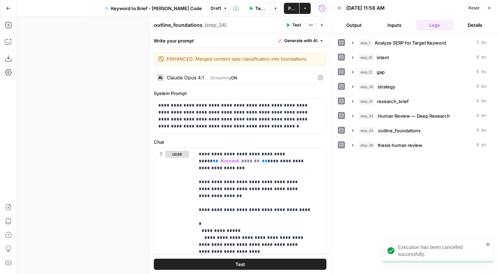
click at [324, 26] on button "Close" at bounding box center [321, 25] width 9 height 9
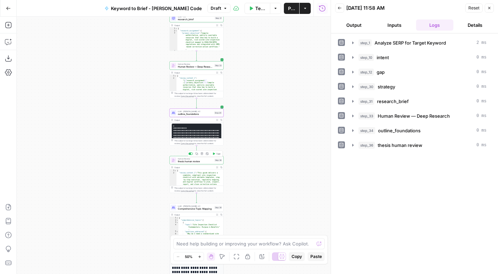
drag, startPoint x: 219, startPoint y: 153, endPoint x: 256, endPoint y: 146, distance: 37.2
click at [219, 153] on span "Test" at bounding box center [218, 153] width 4 height 3
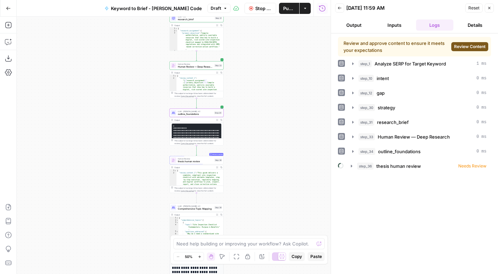
click at [460, 45] on span "Review Content" at bounding box center [469, 47] width 31 height 6
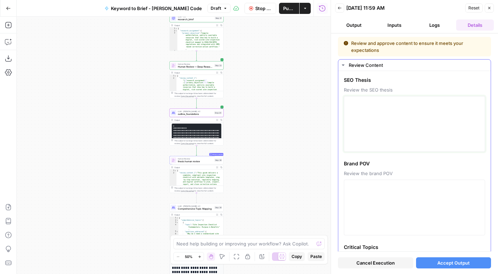
click at [433, 116] on textarea at bounding box center [414, 123] width 132 height 49
click at [256, 118] on div "Workflow Set Inputs Inputs Power Agent Analyze SERP for Target Keyword Step 1 O…" at bounding box center [174, 145] width 314 height 257
click at [374, 262] on span "Cancel Execution" at bounding box center [375, 263] width 38 height 7
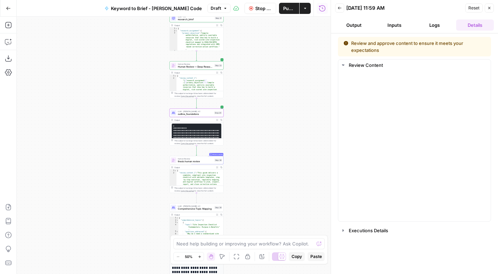
click at [326, 158] on div "Workflow Set Inputs Inputs Power Agent Analyze SERP for Target Keyword Step 1 O…" at bounding box center [174, 145] width 314 height 257
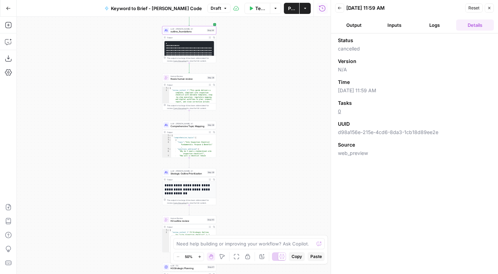
drag, startPoint x: 282, startPoint y: 202, endPoint x: 275, endPoint y: 115, distance: 88.1
click at [275, 115] on div "Workflow Set Inputs Inputs Power Agent Analyze SERP for Target Keyword Step 1 O…" at bounding box center [174, 145] width 314 height 257
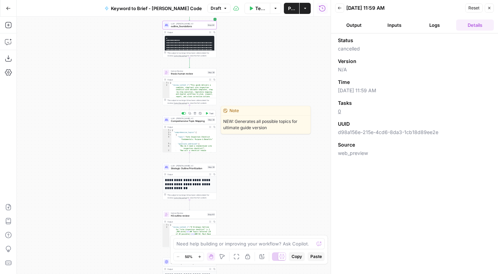
click at [194, 121] on span "Comprehensive Topic Mapping" at bounding box center [188, 121] width 35 height 3
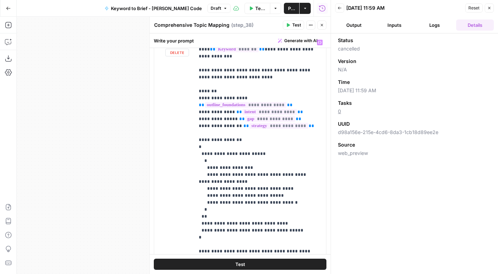
scroll to position [112, 0]
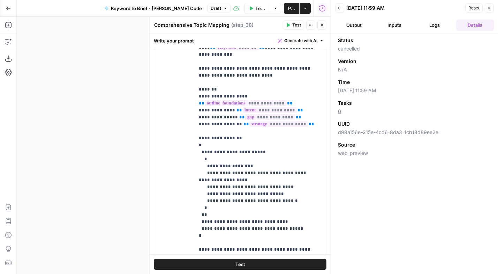
click at [120, 155] on div "Workflow Set Inputs Inputs Power Agent Analyze SERP for Target Keyword Step 1 O…" at bounding box center [174, 145] width 314 height 257
click at [318, 22] on button "Close" at bounding box center [321, 25] width 9 height 9
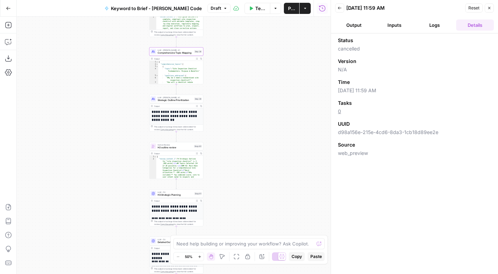
drag, startPoint x: 269, startPoint y: 162, endPoint x: 255, endPoint y: 90, distance: 73.5
click at [254, 90] on div "Workflow Set Inputs Inputs Power Agent Analyze SERP for Target Keyword Step 1 O…" at bounding box center [174, 145] width 314 height 257
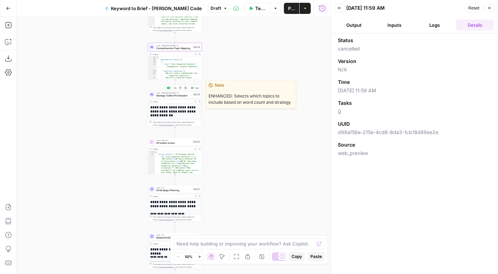
click at [181, 96] on span "Strategic Outline Prioritization" at bounding box center [173, 95] width 35 height 3
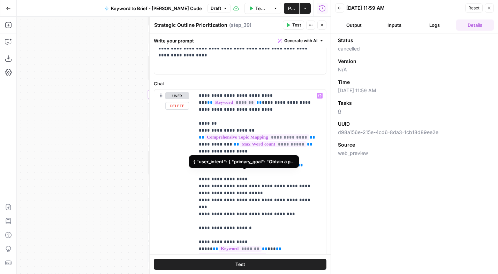
scroll to position [65, 0]
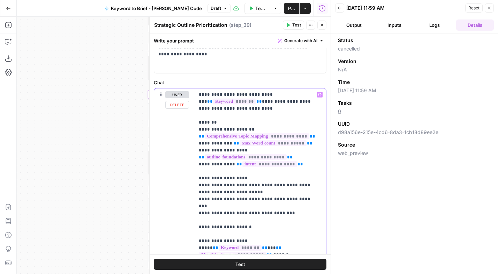
click at [295, 198] on p "**********" at bounding box center [258, 227] width 118 height 272
click at [442, 28] on button "Logs" at bounding box center [435, 25] width 38 height 11
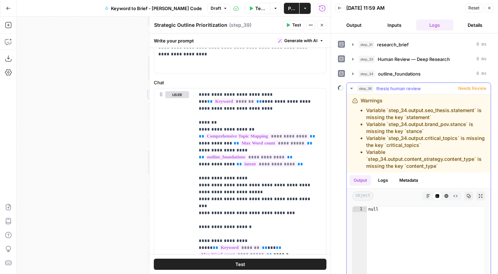
scroll to position [56, 0]
click at [352, 89] on icon "button" at bounding box center [351, 89] width 6 height 6
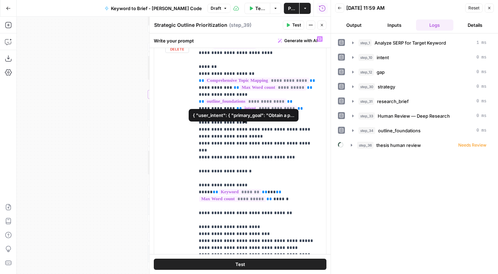
scroll to position [214, 0]
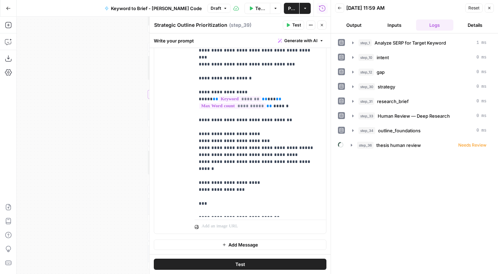
click at [132, 122] on div "Workflow Set Inputs Inputs Power Agent Analyze SERP for Target Keyword Step 1 O…" at bounding box center [174, 145] width 314 height 257
click at [322, 25] on icon "button" at bounding box center [321, 25] width 4 height 4
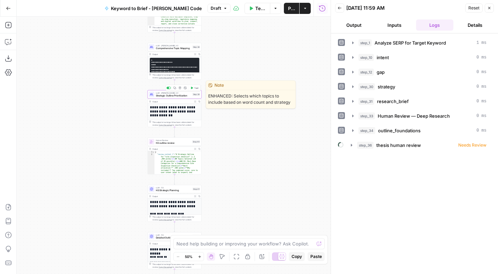
click at [178, 95] on span "Strategic Outline Prioritization" at bounding box center [173, 95] width 35 height 3
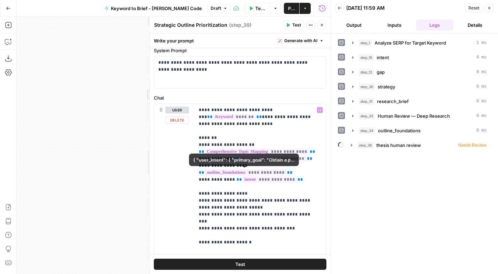
scroll to position [60, 0]
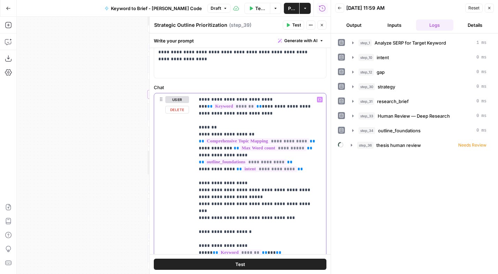
click at [244, 187] on p "**********" at bounding box center [258, 232] width 118 height 272
click at [320, 23] on button "Close" at bounding box center [321, 25] width 9 height 9
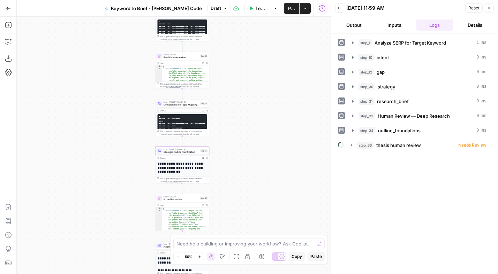
drag, startPoint x: 232, startPoint y: 126, endPoint x: 241, endPoint y: 179, distance: 54.1
click at [241, 179] on div "Workflow Set Inputs Inputs Power Agent Analyze SERP for Target Keyword Step 1 O…" at bounding box center [174, 145] width 314 height 257
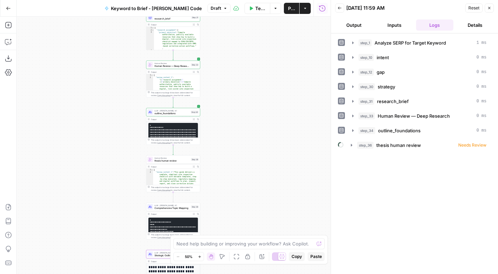
drag, startPoint x: 248, startPoint y: 77, endPoint x: 228, endPoint y: 176, distance: 101.5
click at [237, 183] on div "Workflow Set Inputs Inputs Power Agent Analyze SERP for Target Keyword Step 1 O…" at bounding box center [174, 145] width 314 height 257
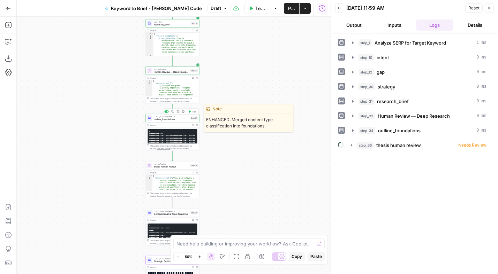
click at [172, 118] on span "outline_foundations" at bounding box center [171, 119] width 35 height 3
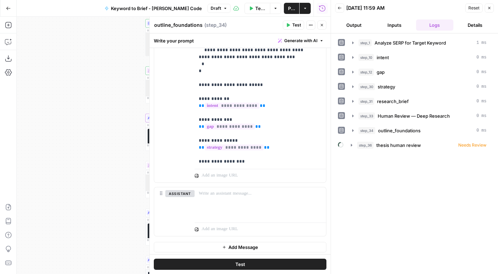
scroll to position [268, 0]
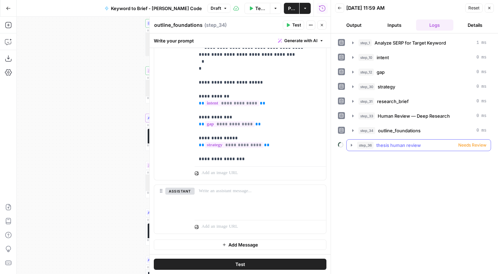
click at [351, 146] on icon "button" at bounding box center [351, 145] width 1 height 2
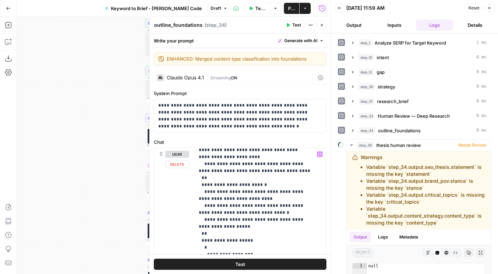
scroll to position [92, 0]
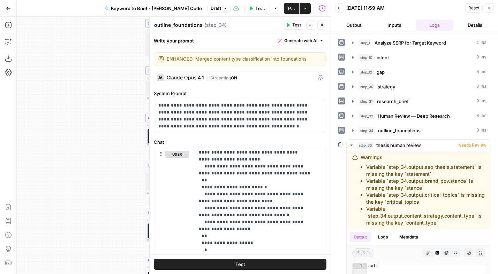
click at [229, 78] on span "Streaming" at bounding box center [220, 77] width 21 height 5
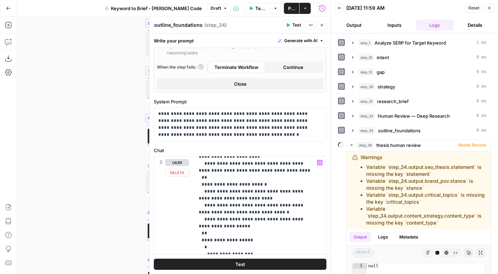
scroll to position [256, 0]
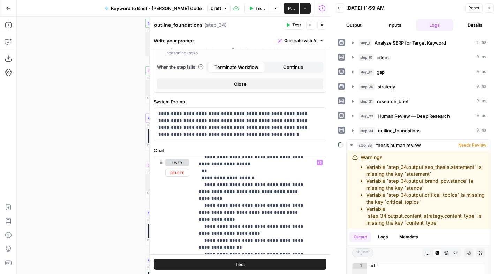
click at [113, 153] on div "Workflow Set Inputs Inputs Power Agent Analyze SERP for Target Keyword Step 1 O…" at bounding box center [174, 145] width 314 height 257
click at [321, 23] on icon "button" at bounding box center [321, 25] width 4 height 4
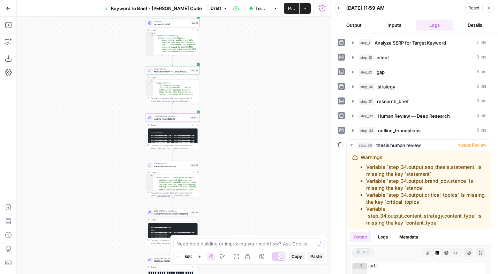
click at [164, 133] on pre "**********" at bounding box center [172, 160] width 49 height 63
click at [166, 133] on pre "**********" at bounding box center [172, 160] width 49 height 63
click at [352, 132] on icon "button" at bounding box center [353, 131] width 6 height 6
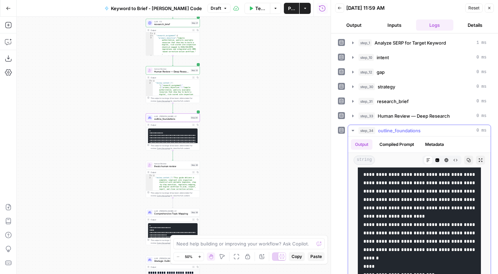
scroll to position [52, 0]
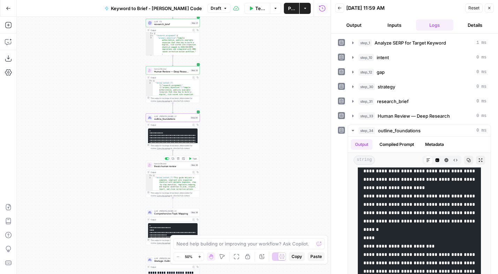
click at [192, 159] on span "Test" at bounding box center [194, 158] width 4 height 3
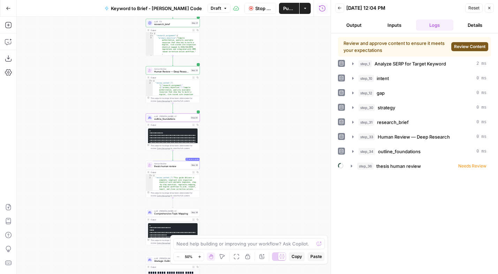
click at [465, 48] on span "Review Content" at bounding box center [469, 47] width 31 height 6
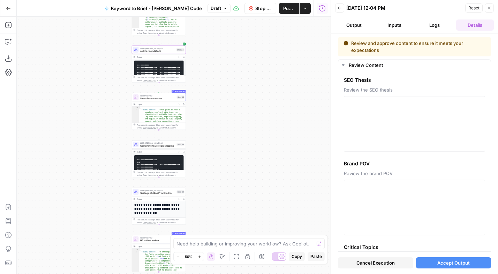
drag, startPoint x: 270, startPoint y: 148, endPoint x: 264, endPoint y: 112, distance: 37.1
click at [264, 112] on div "Workflow Set Inputs Inputs Power Agent Analyze SERP for Target Keyword Step 1 O…" at bounding box center [174, 145] width 314 height 257
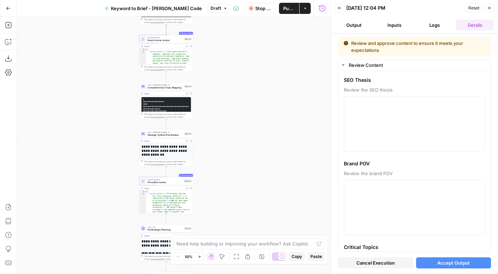
drag, startPoint x: 249, startPoint y: 150, endPoint x: 252, endPoint y: 107, distance: 43.0
click at [256, 104] on div "Workflow Set Inputs Inputs Power Agent Analyze SERP for Target Keyword Step 1 O…" at bounding box center [174, 145] width 314 height 257
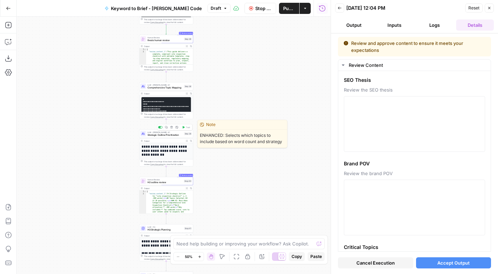
click at [156, 133] on span "Strategic Outline Prioritization" at bounding box center [164, 134] width 35 height 3
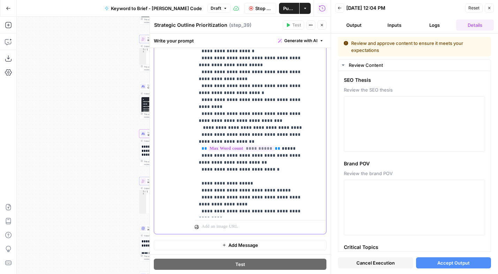
scroll to position [199, 0]
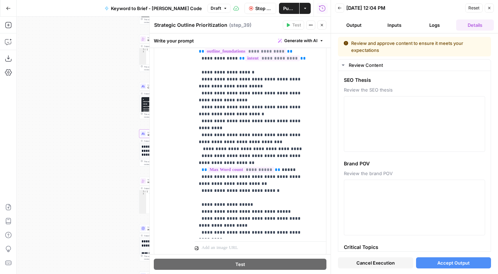
click at [320, 24] on icon "button" at bounding box center [321, 25] width 4 height 4
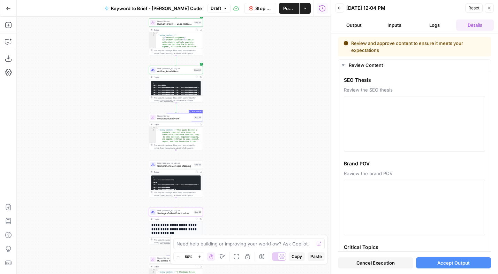
drag, startPoint x: 243, startPoint y: 76, endPoint x: 253, endPoint y: 154, distance: 79.0
click at [253, 154] on div "Workflow Set Inputs Inputs Power Agent Analyze SERP for Target Keyword Step 1 O…" at bounding box center [174, 145] width 314 height 257
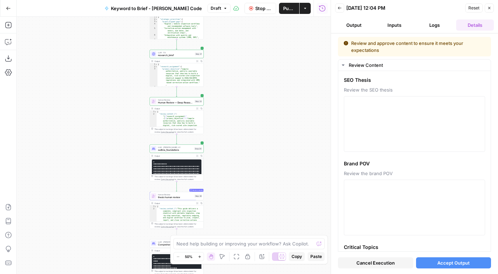
drag, startPoint x: 252, startPoint y: 91, endPoint x: 246, endPoint y: 147, distance: 56.4
click at [246, 147] on div "Workflow Set Inputs Inputs Power Agent Analyze SERP for Target Keyword Step 1 O…" at bounding box center [174, 145] width 314 height 257
click at [253, 130] on div "Workflow Set Inputs Inputs Power Agent Analyze SERP for Target Keyword Step 1 O…" at bounding box center [174, 145] width 314 height 257
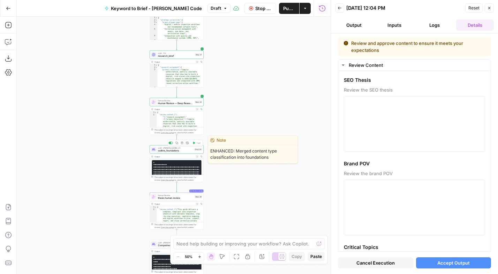
click at [182, 150] on span "outline_foundations" at bounding box center [175, 150] width 35 height 3
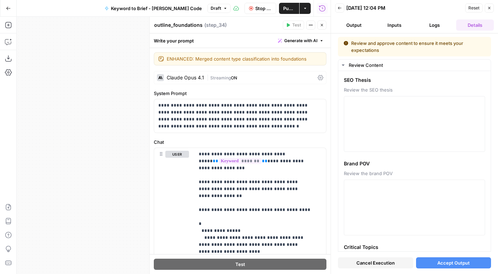
click at [255, 8] on span "Stop Run" at bounding box center [263, 8] width 16 height 7
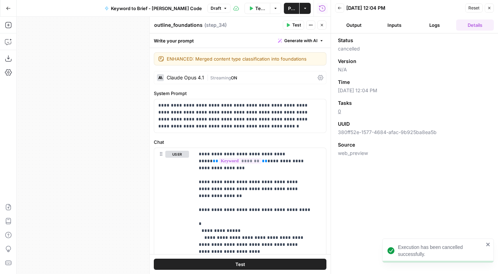
click at [320, 25] on icon "button" at bounding box center [321, 25] width 4 height 4
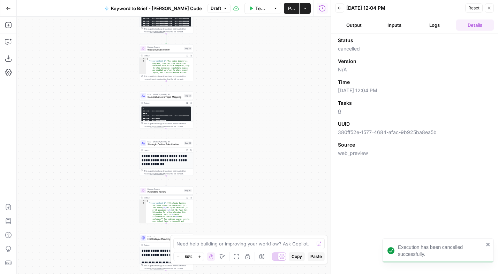
drag, startPoint x: 222, startPoint y: 98, endPoint x: 217, endPoint y: 84, distance: 14.8
click at [217, 84] on div "Workflow Set Inputs Inputs Power Agent Analyze SERP for Target Keyword Step 1 O…" at bounding box center [174, 145] width 314 height 257
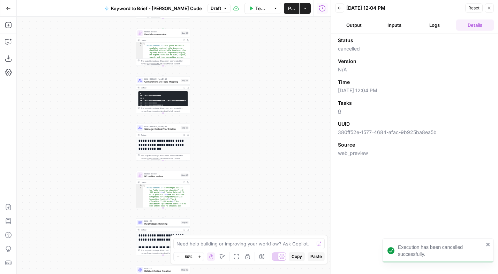
drag, startPoint x: 245, startPoint y: 152, endPoint x: 237, endPoint y: 116, distance: 37.0
click at [237, 116] on div "Workflow Set Inputs Inputs Power Agent Analyze SERP for Target Keyword Step 1 O…" at bounding box center [174, 145] width 314 height 257
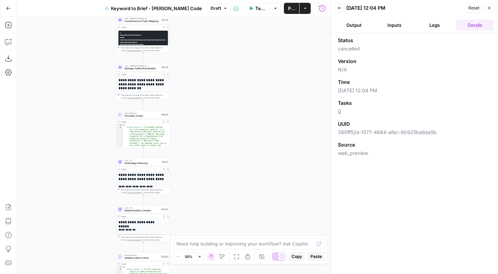
drag, startPoint x: 252, startPoint y: 174, endPoint x: 238, endPoint y: 138, distance: 39.4
click at [238, 138] on div "Workflow Set Inputs Inputs Power Agent Analyze SERP for Target Keyword Step 1 O…" at bounding box center [174, 145] width 314 height 257
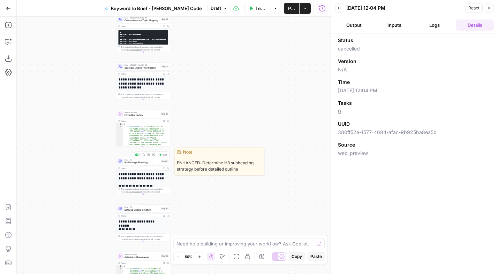
click at [144, 161] on span "H3 Strategic Planning" at bounding box center [142, 162] width 36 height 3
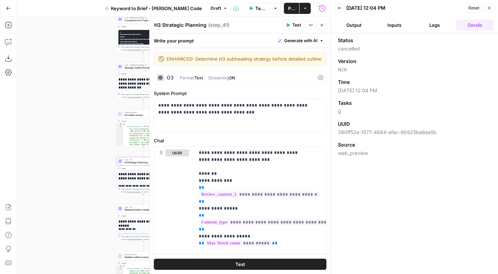
click at [320, 25] on icon "button" at bounding box center [321, 25] width 4 height 4
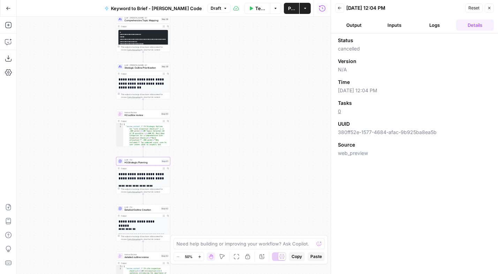
click at [153, 180] on h1 "**********" at bounding box center [141, 176] width 47 height 8
click at [434, 23] on button "Logs" at bounding box center [435, 25] width 38 height 11
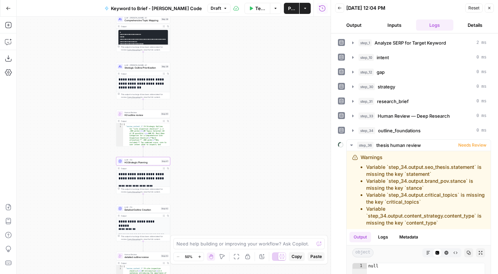
click at [133, 180] on h1 "**********" at bounding box center [141, 176] width 47 height 8
click at [140, 168] on div "Output" at bounding box center [141, 168] width 40 height 3
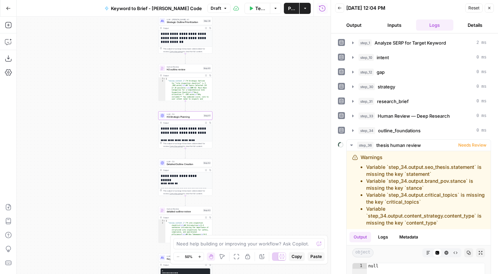
drag, startPoint x: 184, startPoint y: 174, endPoint x: 225, endPoint y: 130, distance: 59.2
click at [225, 130] on div "Workflow Set Inputs Inputs Power Agent Analyze SERP for Target Keyword Step 1 O…" at bounding box center [174, 145] width 314 height 257
click at [201, 256] on icon "button" at bounding box center [200, 257] width 4 height 4
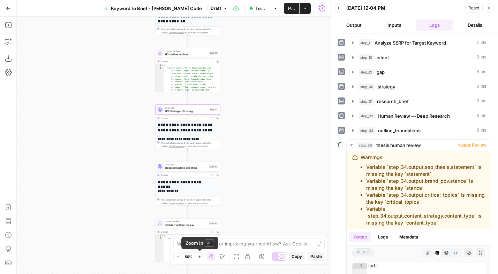
click at [201, 256] on icon "button" at bounding box center [200, 257] width 4 height 4
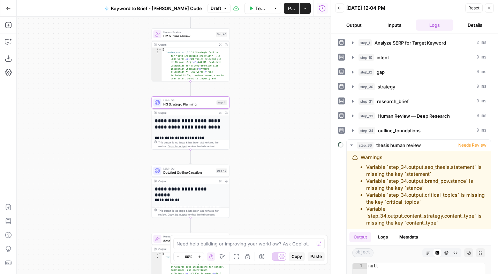
click at [201, 256] on icon "button" at bounding box center [200, 257] width 4 height 4
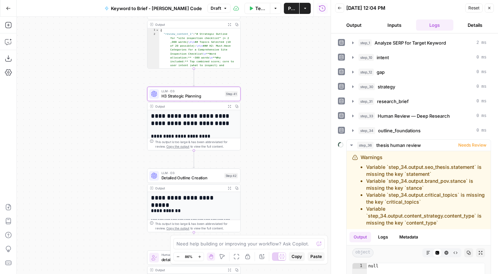
click at [201, 256] on icon "button" at bounding box center [200, 257] width 4 height 4
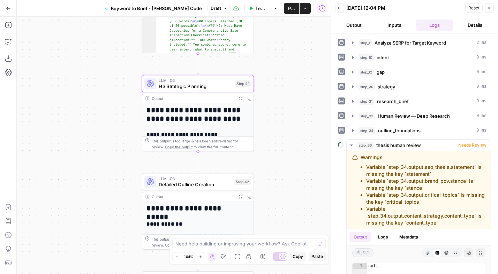
click at [201, 256] on icon "button" at bounding box center [201, 257] width 4 height 4
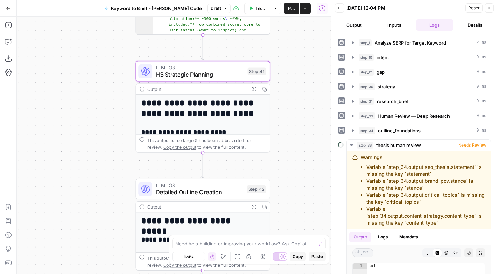
click at [163, 147] on span "Copy the output" at bounding box center [179, 147] width 33 height 5
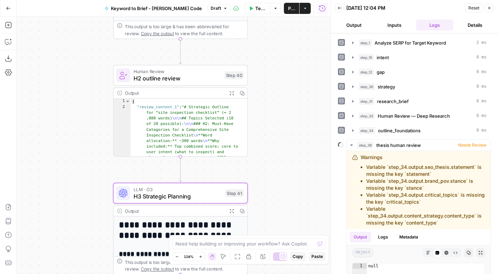
drag, startPoint x: 306, startPoint y: 65, endPoint x: 279, endPoint y: 178, distance: 116.0
click at [283, 187] on div "Workflow Set Inputs Inputs Power Agent Analyze SERP for Target Keyword Step 1 O…" at bounding box center [174, 145] width 314 height 257
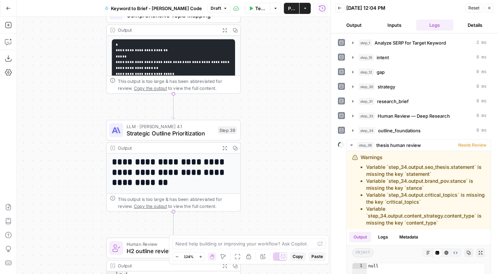
drag, startPoint x: 278, startPoint y: 62, endPoint x: 271, endPoint y: 235, distance: 173.0
click at [271, 235] on body "Animalz New Home Browse Your Data Usage Settings Recent Grids Keyword to Brief …" at bounding box center [249, 137] width 498 height 274
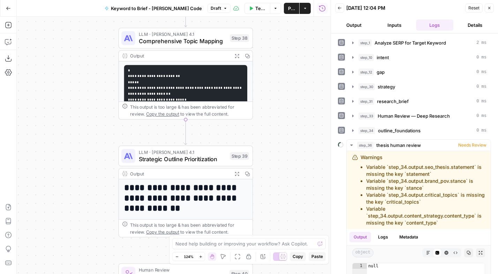
drag, startPoint x: 269, startPoint y: 100, endPoint x: 281, endPoint y: 117, distance: 21.1
click at [281, 117] on div "Workflow Set Inputs Inputs Power Agent Analyze SERP for Target Keyword Step 1 O…" at bounding box center [174, 145] width 314 height 257
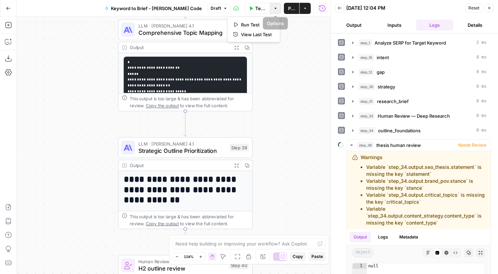
click at [272, 7] on button "Options" at bounding box center [275, 8] width 11 height 11
click at [314, 39] on div "Workflow Set Inputs Inputs Power Agent Analyze SERP for Target Keyword Step 1 O…" at bounding box center [174, 145] width 314 height 257
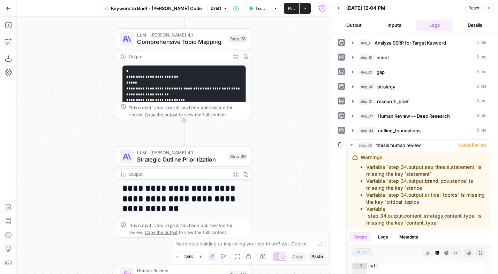
click at [489, 6] on icon "button" at bounding box center [489, 8] width 4 height 4
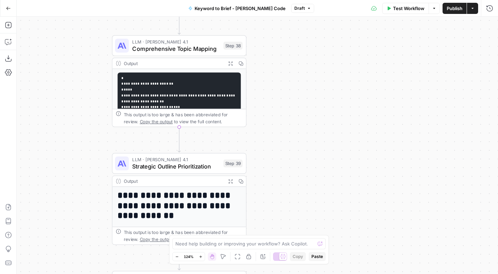
drag, startPoint x: 375, startPoint y: 48, endPoint x: 370, endPoint y: 55, distance: 8.5
click at [370, 55] on div "Workflow Set Inputs Inputs Power Agent Analyze SERP for Target Keyword Step 1 O…" at bounding box center [257, 145] width 481 height 257
click at [435, 8] on icon "button" at bounding box center [434, 8] width 4 height 4
click at [341, 86] on div "Workflow Set Inputs Inputs Power Agent Analyze SERP for Target Keyword Step 1 O…" at bounding box center [257, 145] width 481 height 257
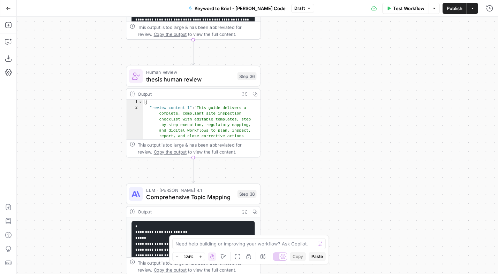
drag, startPoint x: 302, startPoint y: 72, endPoint x: 341, endPoint y: 235, distance: 167.7
click at [341, 238] on div "Workflow Set Inputs Inputs Power Agent Analyze SERP for Target Keyword Step 1 O…" at bounding box center [257, 145] width 481 height 257
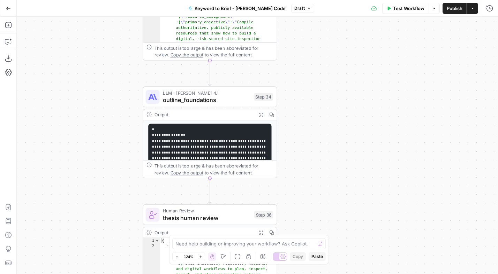
drag, startPoint x: 328, startPoint y: 88, endPoint x: 318, endPoint y: 189, distance: 101.4
click at [318, 189] on div "Workflow Set Inputs Inputs Power Agent Analyze SERP for Target Keyword Step 1 O…" at bounding box center [257, 145] width 481 height 257
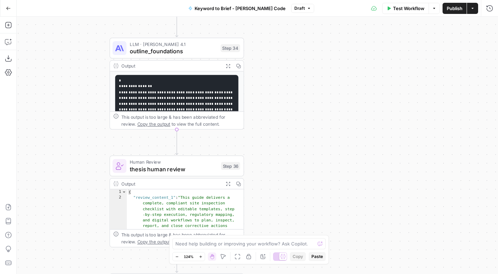
drag, startPoint x: 326, startPoint y: 114, endPoint x: 302, endPoint y: 45, distance: 73.8
click at [302, 45] on div "Workflow Set Inputs Inputs Power Agent Analyze SERP for Target Keyword Step 1 O…" at bounding box center [257, 145] width 481 height 257
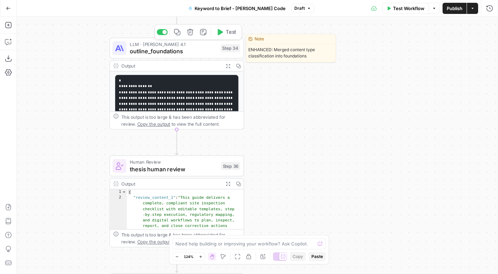
click at [226, 34] on span "Test" at bounding box center [230, 32] width 10 height 8
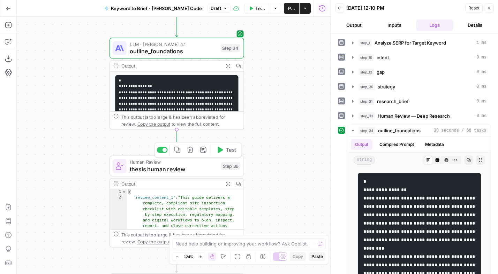
drag, startPoint x: 228, startPoint y: 150, endPoint x: 287, endPoint y: 125, distance: 63.5
click at [228, 150] on span "Test" at bounding box center [230, 150] width 10 height 8
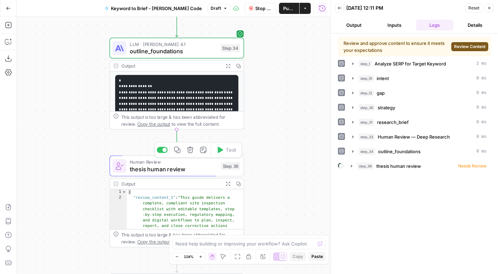
click at [474, 47] on span "Review Content" at bounding box center [469, 47] width 31 height 6
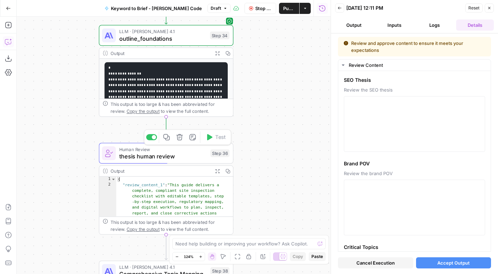
click at [10, 43] on icon "button" at bounding box center [8, 41] width 7 height 7
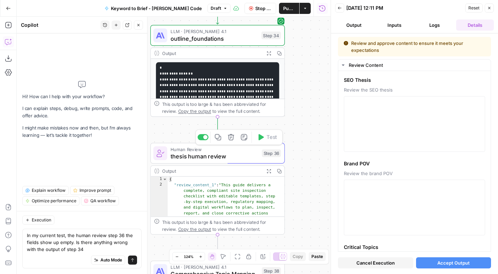
type textarea "In my current test, the human review step 36 the fields show up empty. Is there…"
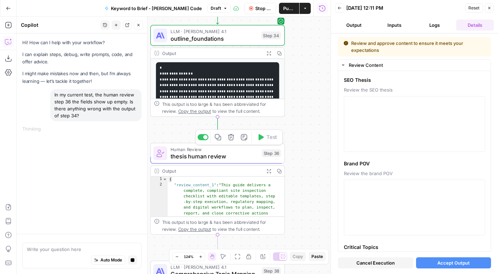
click at [228, 154] on span "thesis human review" at bounding box center [213, 156] width 87 height 9
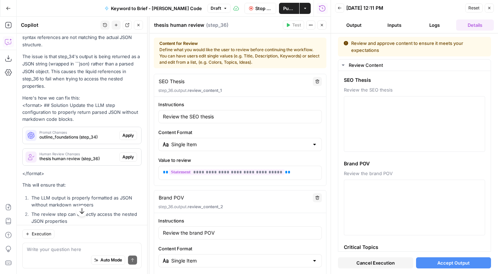
scroll to position [155, 0]
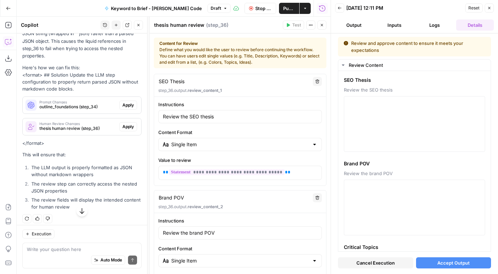
click at [122, 106] on span "Apply" at bounding box center [127, 105] width 11 height 6
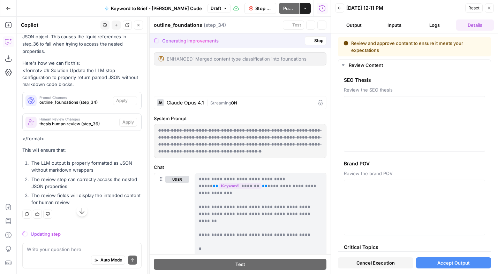
scroll to position [144, 0]
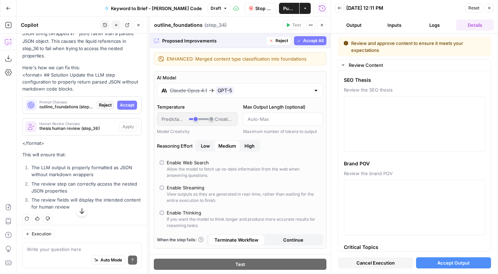
click at [80, 210] on icon "button" at bounding box center [81, 211] width 7 height 7
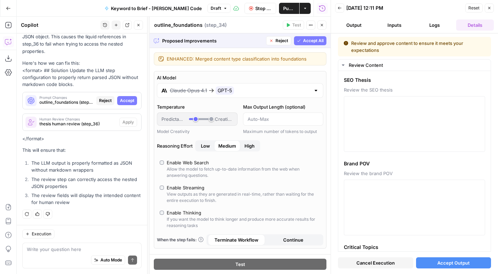
click at [275, 40] on span "Reject" at bounding box center [281, 41] width 13 height 6
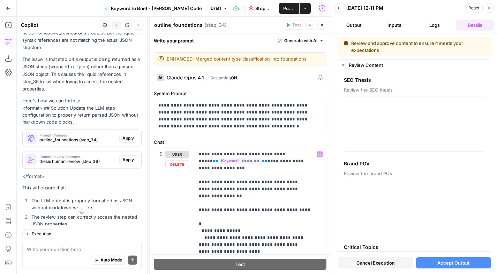
scroll to position [18, 0]
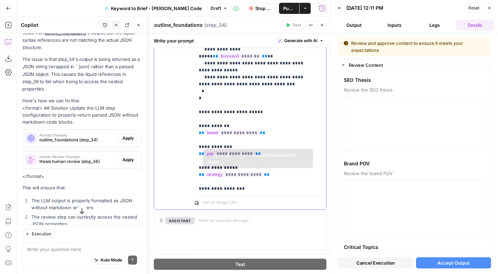
scroll to position [268, 0]
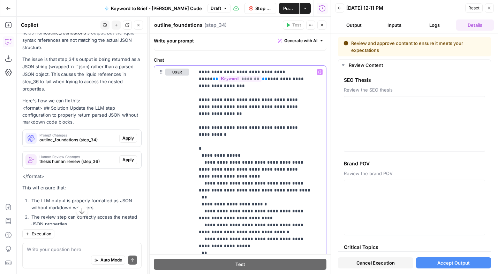
scroll to position [0, 0]
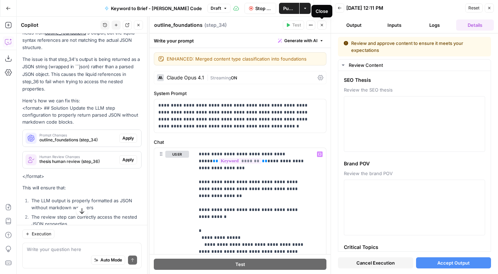
click at [259, 8] on span "Stop Run" at bounding box center [263, 8] width 16 height 7
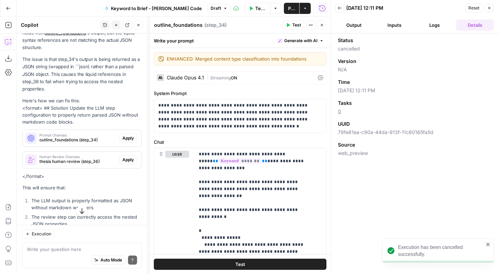
click at [297, 26] on span "Test" at bounding box center [296, 25] width 9 height 6
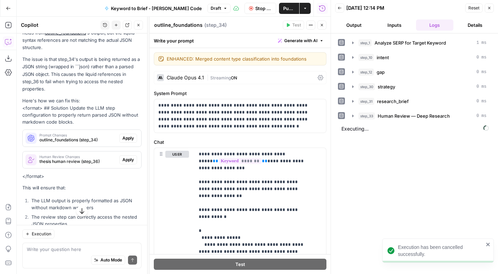
click at [323, 24] on button "Close" at bounding box center [321, 25] width 9 height 9
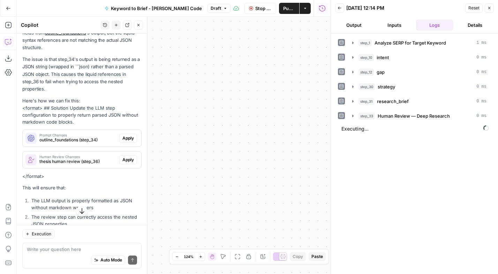
click at [236, 256] on icon "button" at bounding box center [237, 257] width 6 height 6
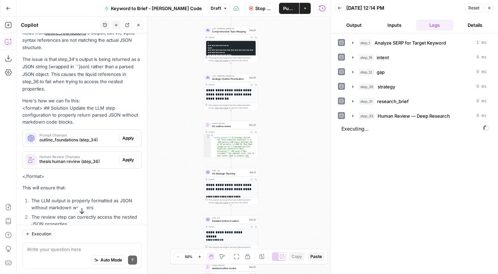
drag, startPoint x: 232, startPoint y: 137, endPoint x: 286, endPoint y: 153, distance: 56.6
click at [287, 154] on div "Workflow Set Inputs Inputs Power Agent Analyze SERP for Target Keyword Step 1 O…" at bounding box center [174, 145] width 314 height 257
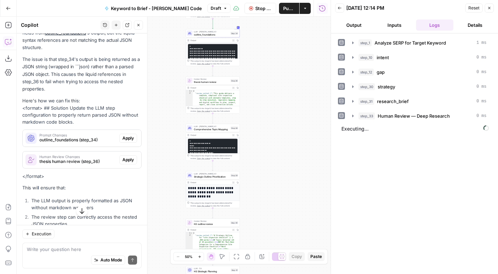
drag, startPoint x: 271, startPoint y: 74, endPoint x: 250, endPoint y: 119, distance: 50.0
click at [255, 169] on div "Workflow Set Inputs Inputs Power Agent Analyze SERP for Target Keyword Step 1 O…" at bounding box center [174, 145] width 314 height 257
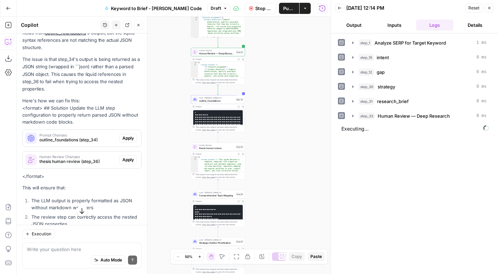
drag, startPoint x: 260, startPoint y: 98, endPoint x: 257, endPoint y: 148, distance: 50.6
click at [257, 148] on div "Workflow Set Inputs Inputs Power Agent Analyze SERP for Target Keyword Step 1 O…" at bounding box center [174, 145] width 314 height 257
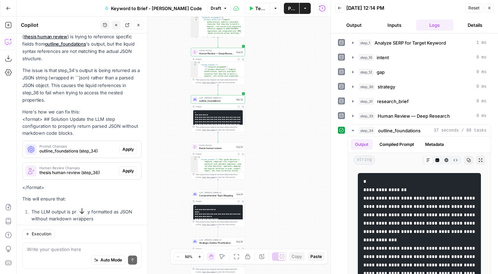
scroll to position [122, 0]
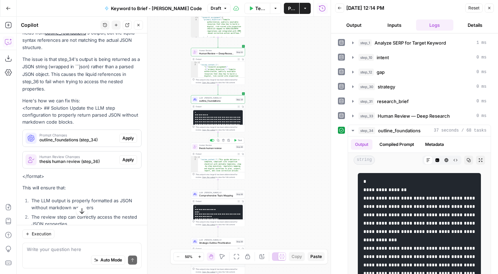
click at [213, 147] on span "thesis human review" at bounding box center [216, 147] width 35 height 3
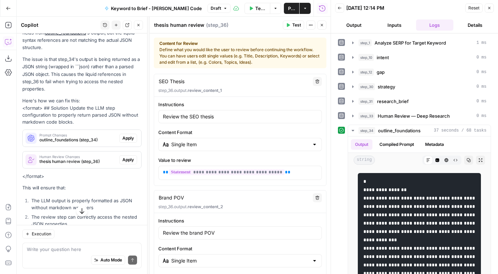
click at [293, 22] on span "Test" at bounding box center [296, 25] width 9 height 6
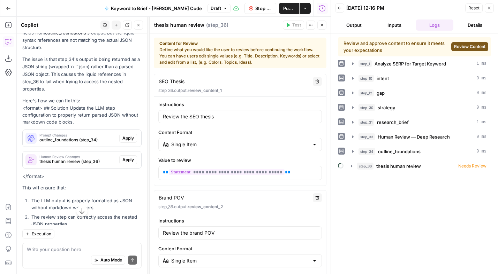
click at [478, 47] on span "Review Content" at bounding box center [469, 47] width 31 height 6
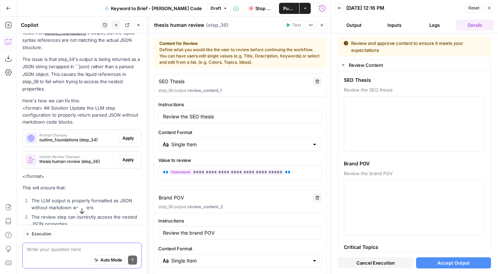
click at [45, 248] on textarea at bounding box center [82, 249] width 110 height 7
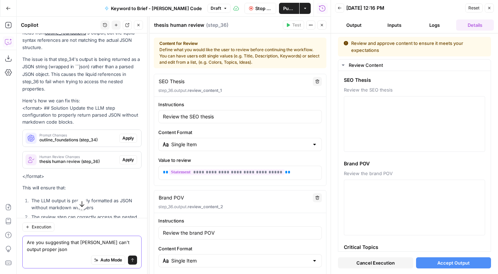
type textarea "Are you suggesting that [PERSON_NAME] can't output proper json?"
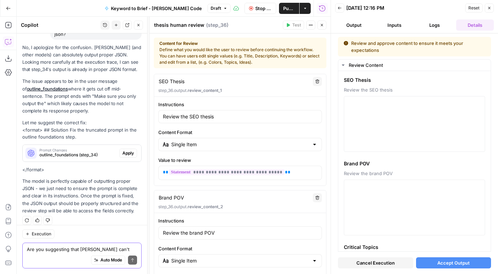
scroll to position [364, 0]
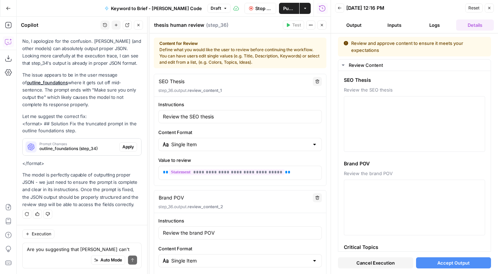
click at [322, 21] on button "Close" at bounding box center [321, 25] width 9 height 9
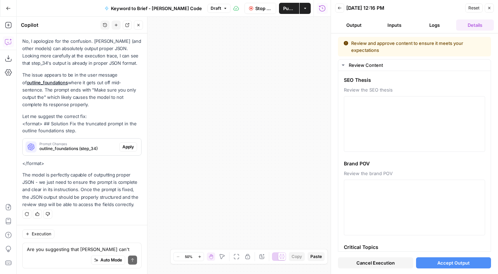
click at [236, 255] on icon "button" at bounding box center [236, 257] width 6 height 6
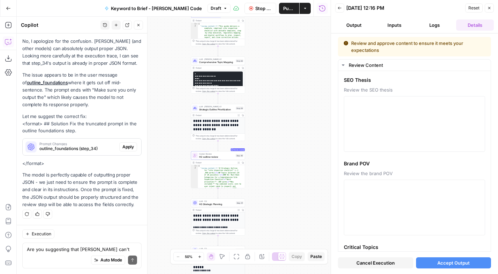
drag, startPoint x: 248, startPoint y: 148, endPoint x: 286, endPoint y: 215, distance: 76.3
click at [286, 215] on div "Workflow Set Inputs Inputs Power Agent Analyze SERP for Target Keyword Step 1 O…" at bounding box center [174, 145] width 314 height 257
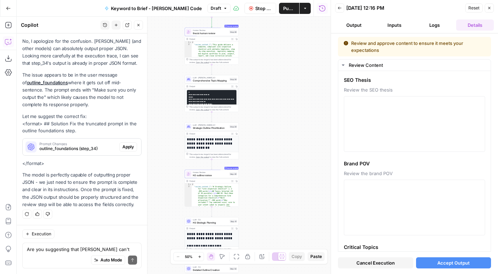
click at [259, 9] on span "Stop Run" at bounding box center [263, 8] width 16 height 7
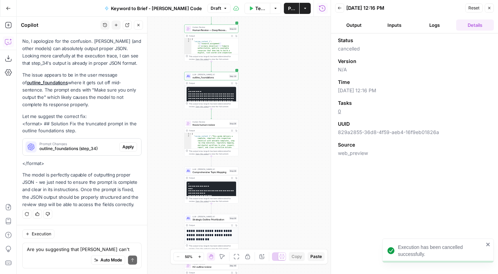
drag, startPoint x: 272, startPoint y: 84, endPoint x: 272, endPoint y: 176, distance: 92.3
click at [272, 176] on div "Workflow Set Inputs Inputs Power Agent Analyze SERP for Target Keyword Step 1 O…" at bounding box center [174, 145] width 314 height 257
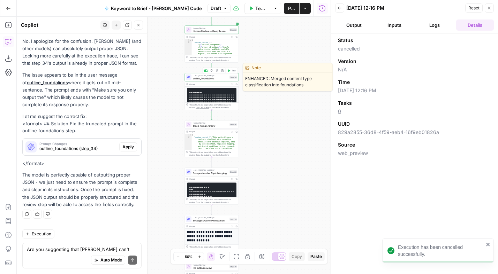
click at [206, 77] on span "outline_foundations" at bounding box center [210, 78] width 35 height 3
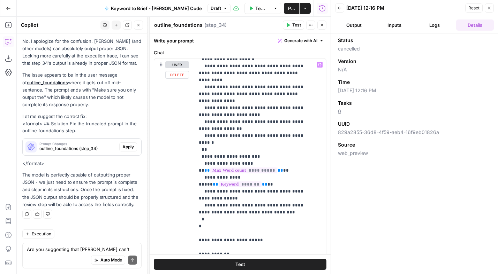
scroll to position [268, 0]
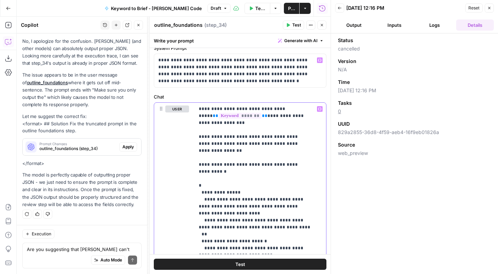
scroll to position [0, 0]
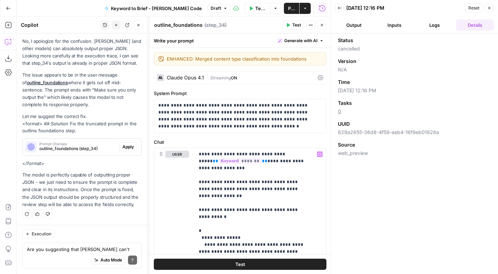
click at [225, 77] on span "Streaming" at bounding box center [220, 77] width 21 height 5
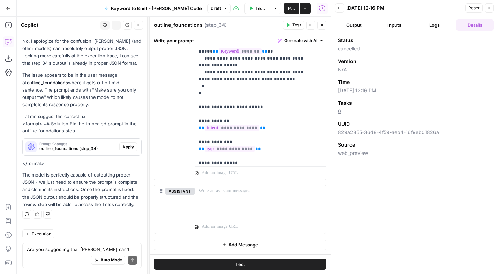
scroll to position [284, 0]
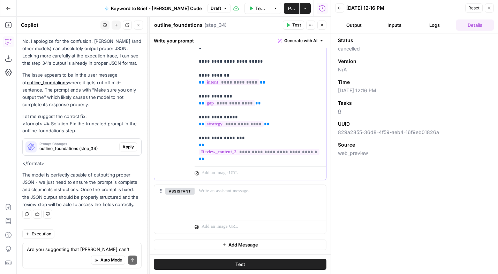
drag, startPoint x: 256, startPoint y: 152, endPoint x: 197, endPoint y: 145, distance: 60.4
click at [197, 145] on div "**********" at bounding box center [257, 22] width 126 height 284
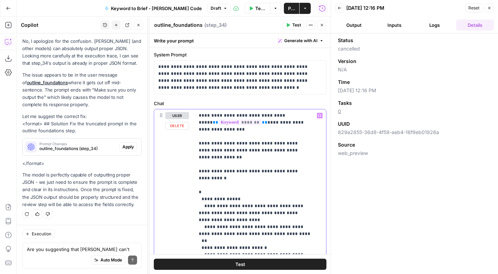
scroll to position [214, 0]
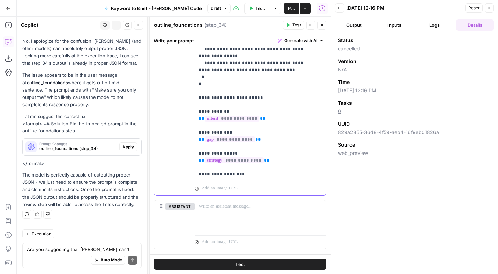
scroll to position [448, 0]
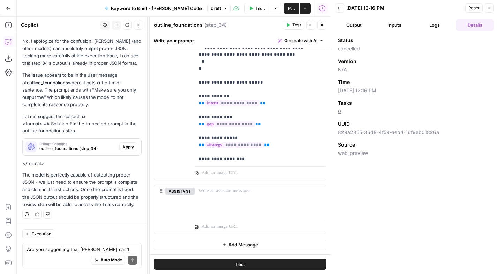
click at [295, 24] on span "Test" at bounding box center [296, 25] width 9 height 6
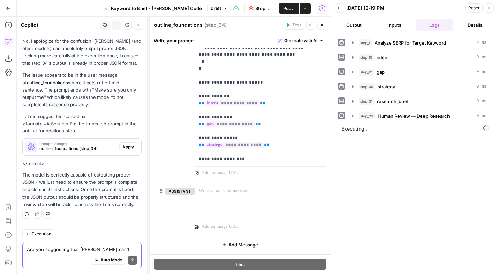
click at [46, 252] on textarea "Are you suggesting that [PERSON_NAME] can't output proper json?" at bounding box center [82, 249] width 110 height 7
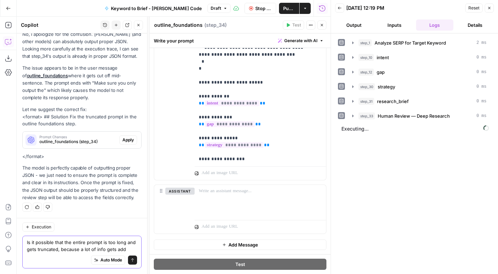
scroll to position [389, 0]
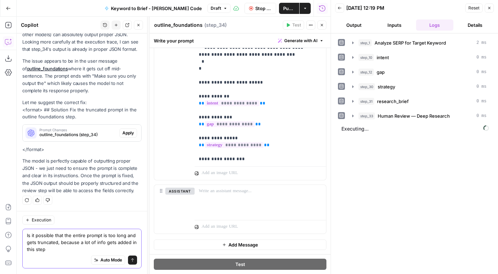
type textarea "Is it possible that the entire prompt is too long and gets truncated, because a…"
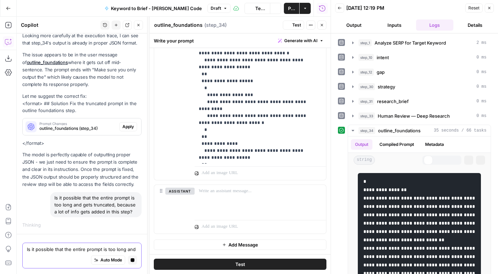
scroll to position [448, 0]
click at [319, 24] on icon "button" at bounding box center [321, 25] width 4 height 4
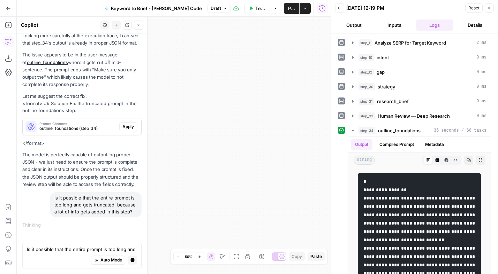
drag, startPoint x: 259, startPoint y: 158, endPoint x: 276, endPoint y: 168, distance: 19.7
click at [293, 179] on div "Workflow Set Inputs Inputs Power Agent Analyze SERP for Target Keyword Step 1 O…" at bounding box center [174, 145] width 314 height 257
drag, startPoint x: 241, startPoint y: 116, endPoint x: 200, endPoint y: 115, distance: 41.1
click at [190, 104] on div "Workflow Set Inputs Inputs Power Agent Analyze SERP for Target Keyword Step 1 O…" at bounding box center [174, 145] width 314 height 257
click at [237, 256] on icon "button" at bounding box center [236, 257] width 6 height 6
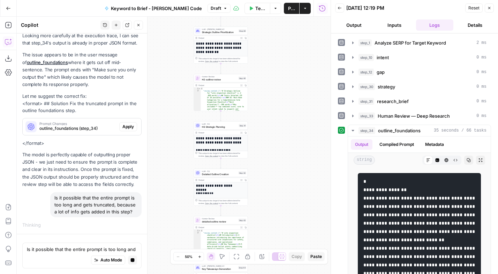
drag, startPoint x: 249, startPoint y: 132, endPoint x: 291, endPoint y: 97, distance: 54.6
click at [291, 97] on div "Workflow Set Inputs Inputs Power Agent Analyze SERP for Target Keyword Step 1 O…" at bounding box center [174, 145] width 314 height 257
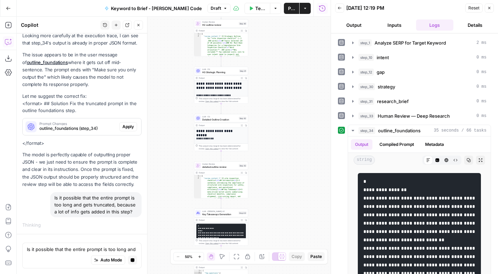
drag, startPoint x: 283, startPoint y: 125, endPoint x: 283, endPoint y: 102, distance: 22.6
click at [283, 102] on div "Workflow Set Inputs Inputs Power Agent Analyze SERP for Target Keyword Step 1 O…" at bounding box center [174, 145] width 314 height 257
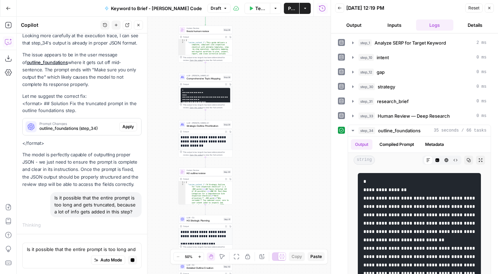
drag, startPoint x: 279, startPoint y: 107, endPoint x: 264, endPoint y: 209, distance: 103.1
click at [264, 209] on div "Workflow Set Inputs Inputs Power Agent Analyze SERP for Target Keyword Step 1 O…" at bounding box center [174, 145] width 314 height 257
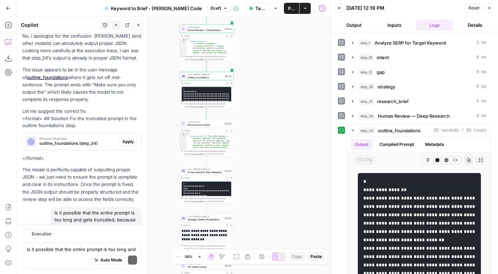
scroll to position [580, 0]
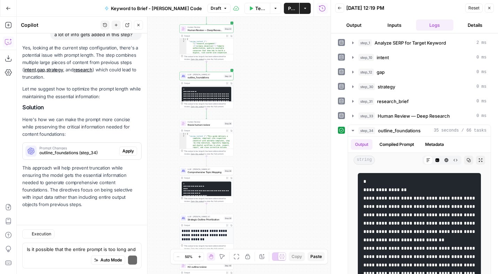
drag, startPoint x: 271, startPoint y: 118, endPoint x: 272, endPoint y: 167, distance: 48.4
click at [272, 167] on div "Workflow Set Inputs Inputs Power Agent Analyze SERP for Target Keyword Step 1 O…" at bounding box center [174, 145] width 314 height 257
click at [226, 118] on span "Test" at bounding box center [228, 117] width 4 height 3
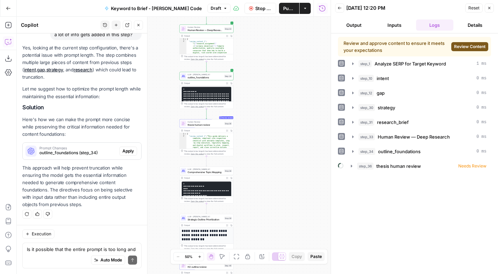
click at [466, 48] on span "Review Content" at bounding box center [469, 47] width 31 height 6
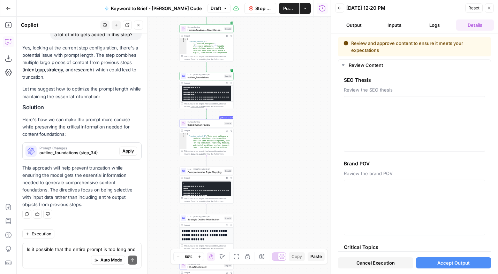
scroll to position [114, 0]
click at [192, 106] on span "Copy the output" at bounding box center [197, 107] width 13 height 2
click at [382, 120] on textarea at bounding box center [414, 123] width 132 height 49
click at [374, 121] on textarea at bounding box center [414, 123] width 132 height 49
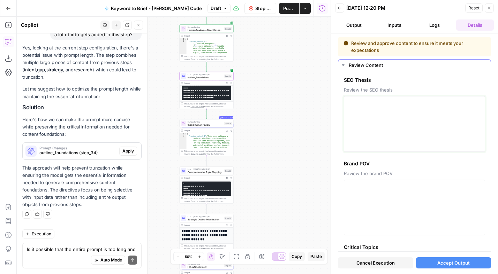
click at [374, 121] on textarea at bounding box center [414, 123] width 132 height 49
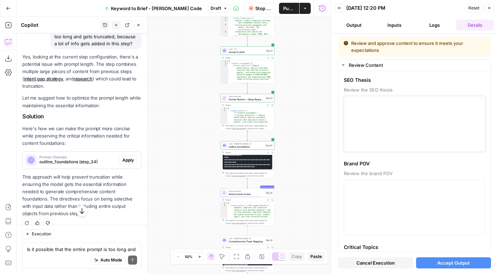
scroll to position [580, 0]
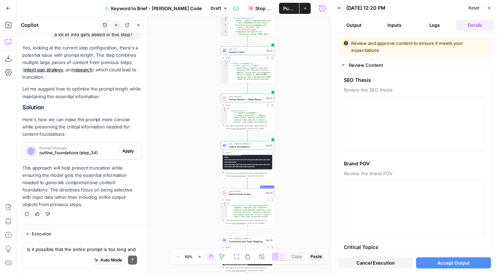
click at [396, 24] on button "Inputs" at bounding box center [394, 25] width 38 height 11
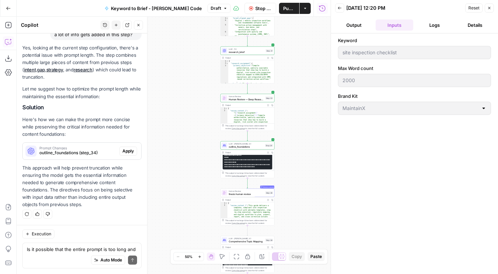
click at [429, 27] on button "Logs" at bounding box center [435, 25] width 38 height 11
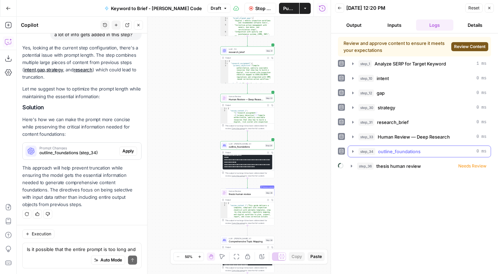
click at [352, 151] on icon "button" at bounding box center [353, 152] width 6 height 6
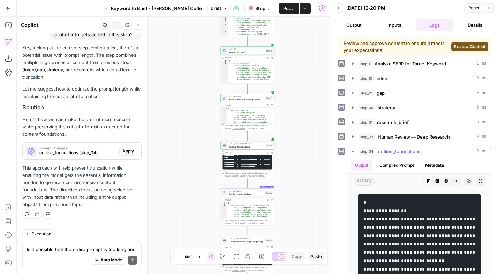
click at [388, 165] on button "Compiled Prompt" at bounding box center [396, 165] width 43 height 10
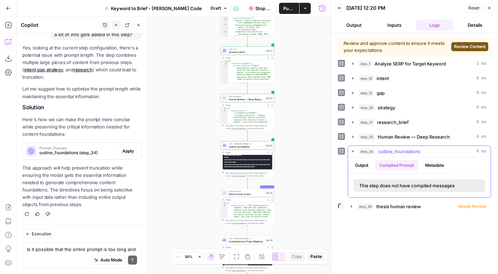
click at [433, 162] on button "Metadata" at bounding box center [434, 165] width 27 height 10
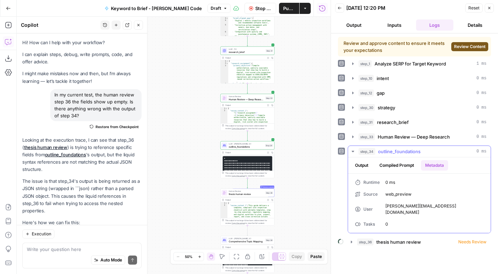
scroll to position [580, 0]
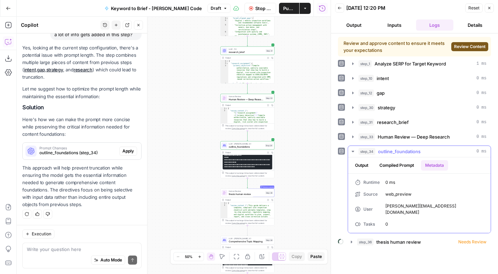
click at [367, 165] on button "Output" at bounding box center [362, 165] width 22 height 10
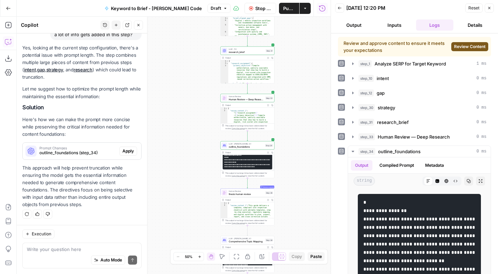
click at [399, 25] on button "Inputs" at bounding box center [394, 25] width 38 height 11
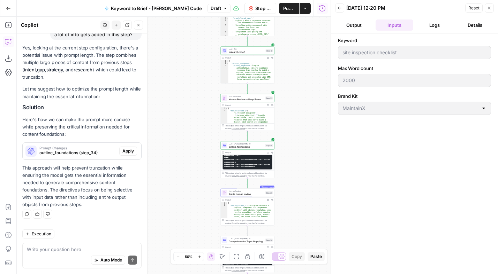
click at [441, 25] on button "Logs" at bounding box center [435, 25] width 38 height 11
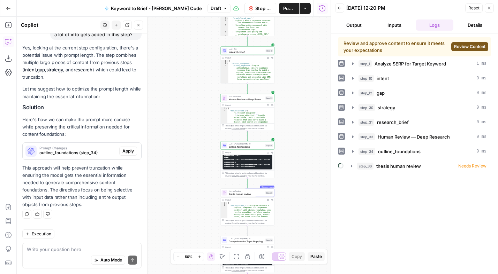
click at [483, 24] on button "Details" at bounding box center [475, 25] width 38 height 11
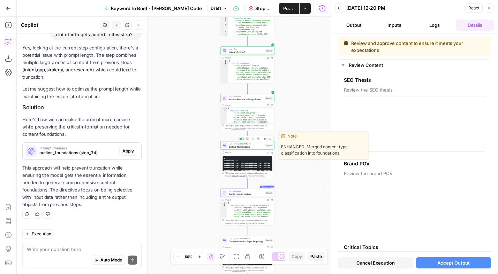
click at [248, 145] on span "outline_foundations" at bounding box center [246, 146] width 35 height 3
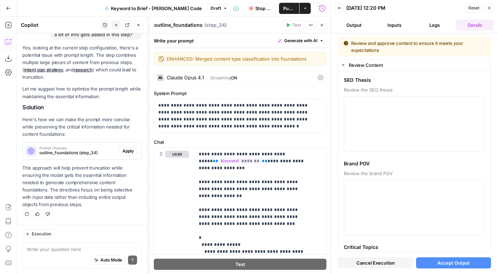
click at [475, 25] on button "Details" at bounding box center [475, 25] width 38 height 11
click at [491, 9] on icon "button" at bounding box center [489, 8] width 4 height 4
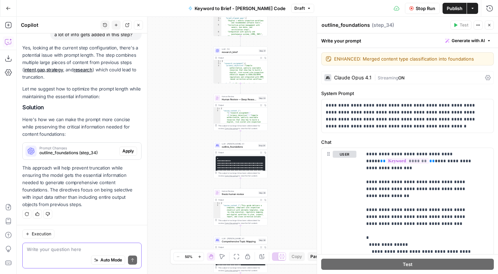
click at [64, 248] on textarea at bounding box center [82, 249] width 110 height 7
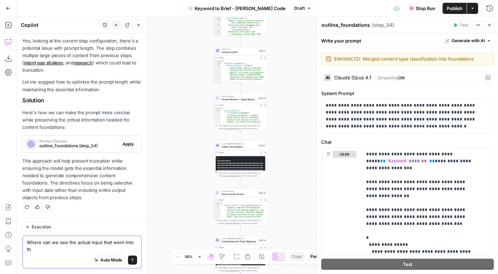
scroll to position [587, 0]
type textarea "Where can we see the actual input that went into the prompt so we see if t was …"
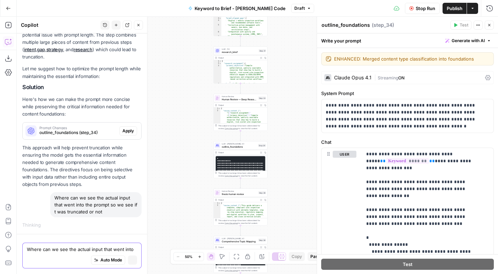
scroll to position [578, 0]
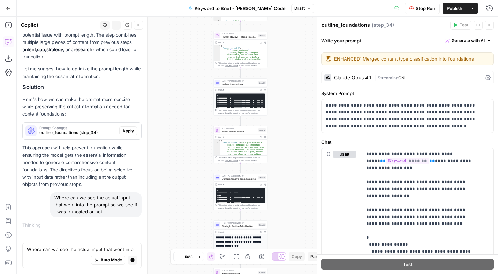
drag, startPoint x: 168, startPoint y: 184, endPoint x: 168, endPoint y: 122, distance: 62.7
click at [168, 122] on div "Workflow Set Inputs Inputs Power Agent Analyze SERP for Target Keyword Step 1 O…" at bounding box center [257, 145] width 481 height 257
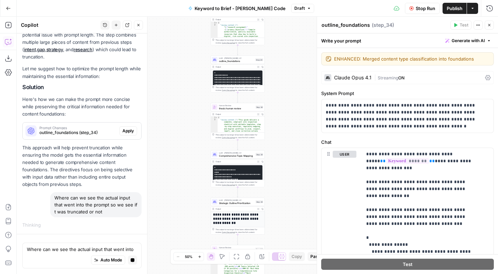
drag, startPoint x: 184, startPoint y: 154, endPoint x: 182, endPoint y: 131, distance: 23.1
click at [182, 131] on div "Workflow Set Inputs Inputs Power Agent Analyze SERP for Target Keyword Step 1 O…" at bounding box center [257, 145] width 481 height 257
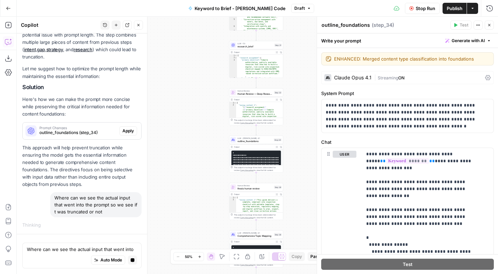
drag, startPoint x: 187, startPoint y: 104, endPoint x: 198, endPoint y: 167, distance: 64.0
click at [198, 167] on div "Workflow Set Inputs Inputs Power Agent Analyze SERP for Target Keyword Step 1 O…" at bounding box center [257, 145] width 481 height 257
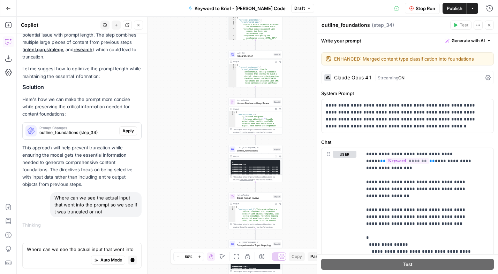
drag, startPoint x: 174, startPoint y: 132, endPoint x: 173, endPoint y: 135, distance: 3.6
click at [172, 135] on div "Workflow Set Inputs Inputs Power Agent Analyze SERP for Target Keyword Step 1 O…" at bounding box center [257, 145] width 481 height 257
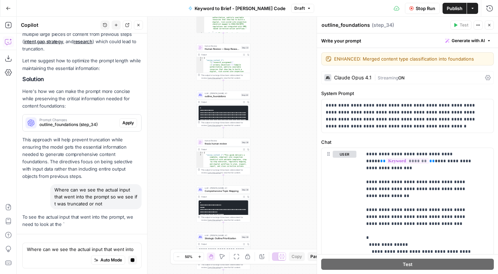
drag, startPoint x: 175, startPoint y: 191, endPoint x: 165, endPoint y: 110, distance: 81.4
click at [165, 110] on div "Workflow Set Inputs Inputs Power Agent Analyze SERP for Target Keyword Step 1 O…" at bounding box center [257, 145] width 481 height 257
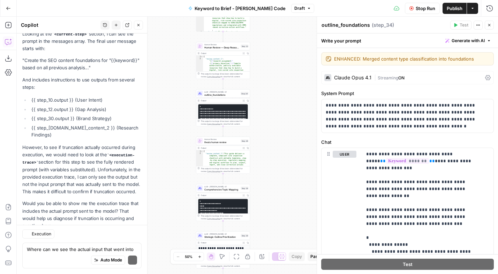
scroll to position [861, 0]
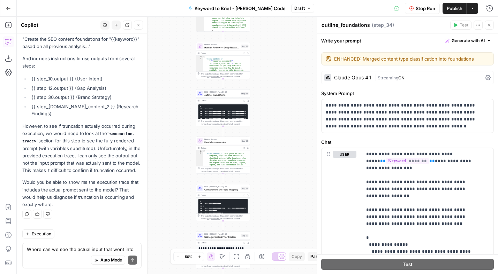
click at [490, 25] on icon "button" at bounding box center [489, 25] width 4 height 4
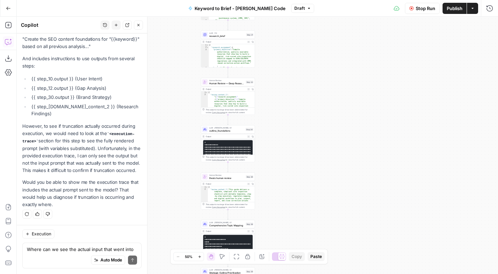
drag, startPoint x: 307, startPoint y: 114, endPoint x: 308, endPoint y: 151, distance: 36.2
click at [308, 151] on div "Workflow Set Inputs Inputs Power Agent Analyze SERP for Target Keyword Step 1 O…" at bounding box center [257, 145] width 481 height 257
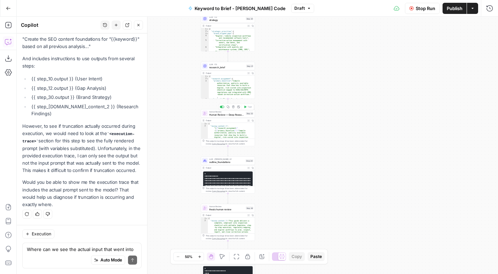
click at [223, 116] on div "Human Review Human Review — Deep Research Step 33 Copy step Delete step Add Not…" at bounding box center [228, 113] width 54 height 8
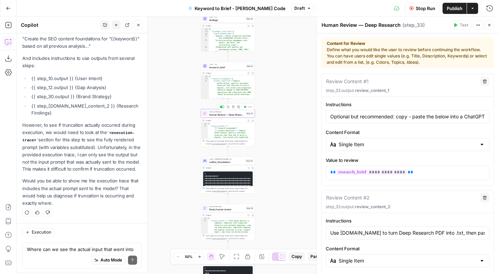
scroll to position [883, 0]
click at [224, 163] on span "outline_foundations" at bounding box center [226, 161] width 35 height 3
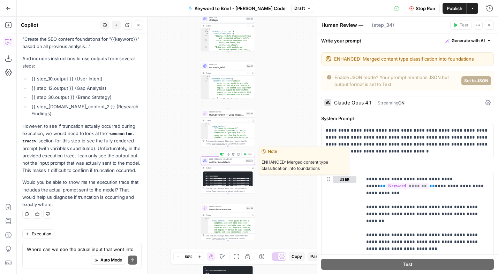
type textarea "outline_foundations"
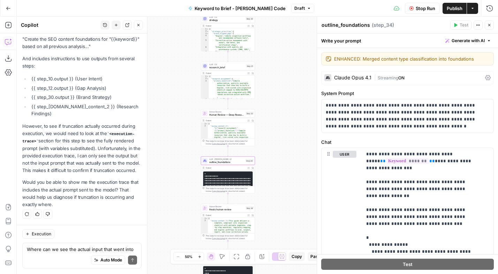
click at [480, 25] on button "Actions" at bounding box center [477, 25] width 9 height 9
click at [309, 110] on div "Workflow Set Inputs Inputs Power Agent Analyze SERP for Target Keyword Step 1 O…" at bounding box center [257, 145] width 481 height 257
click at [491, 9] on icon "button" at bounding box center [489, 8] width 7 height 7
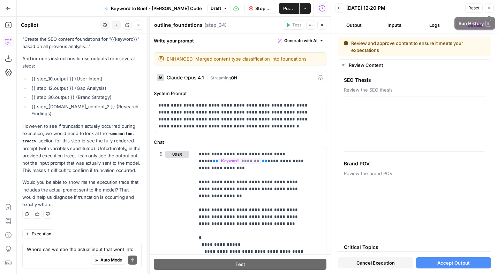
scroll to position [883, 0]
click at [433, 26] on button "Logs" at bounding box center [435, 25] width 38 height 11
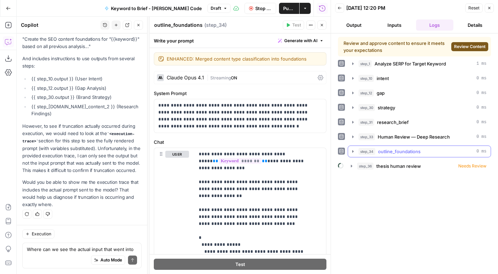
click at [351, 150] on icon "button" at bounding box center [353, 152] width 6 height 6
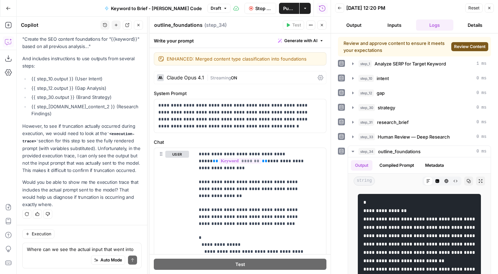
click at [397, 27] on button "Inputs" at bounding box center [394, 25] width 38 height 11
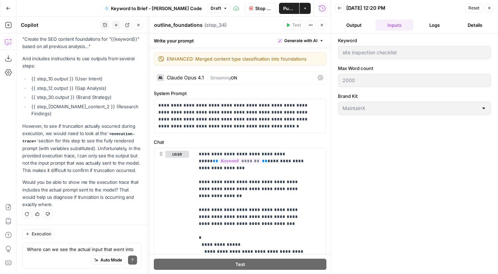
click at [360, 22] on button "Output" at bounding box center [354, 25] width 38 height 11
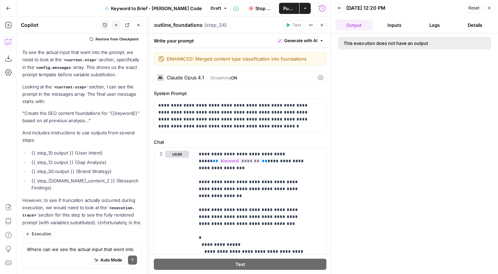
scroll to position [787, 0]
click at [321, 22] on button "Close" at bounding box center [321, 25] width 9 height 9
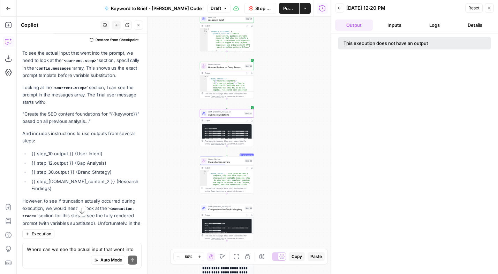
drag, startPoint x: 174, startPoint y: 153, endPoint x: 172, endPoint y: 105, distance: 48.1
click at [172, 105] on div "Workflow Set Inputs Inputs Power Agent Analyze SERP for Target Keyword Step 1 O…" at bounding box center [174, 145] width 314 height 257
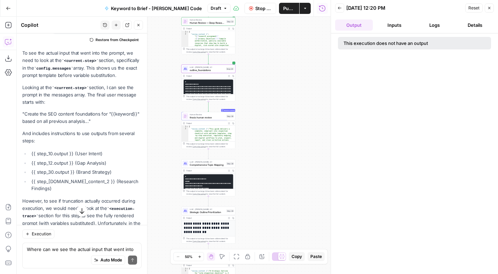
drag, startPoint x: 179, startPoint y: 152, endPoint x: 162, endPoint y: 109, distance: 46.7
click at [162, 109] on div "Workflow Set Inputs Inputs Power Agent Analyze SERP for Target Keyword Step 1 O…" at bounding box center [174, 145] width 314 height 257
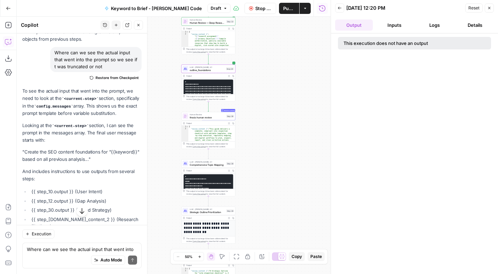
scroll to position [748, 0]
